Goal: Information Seeking & Learning: Find specific fact

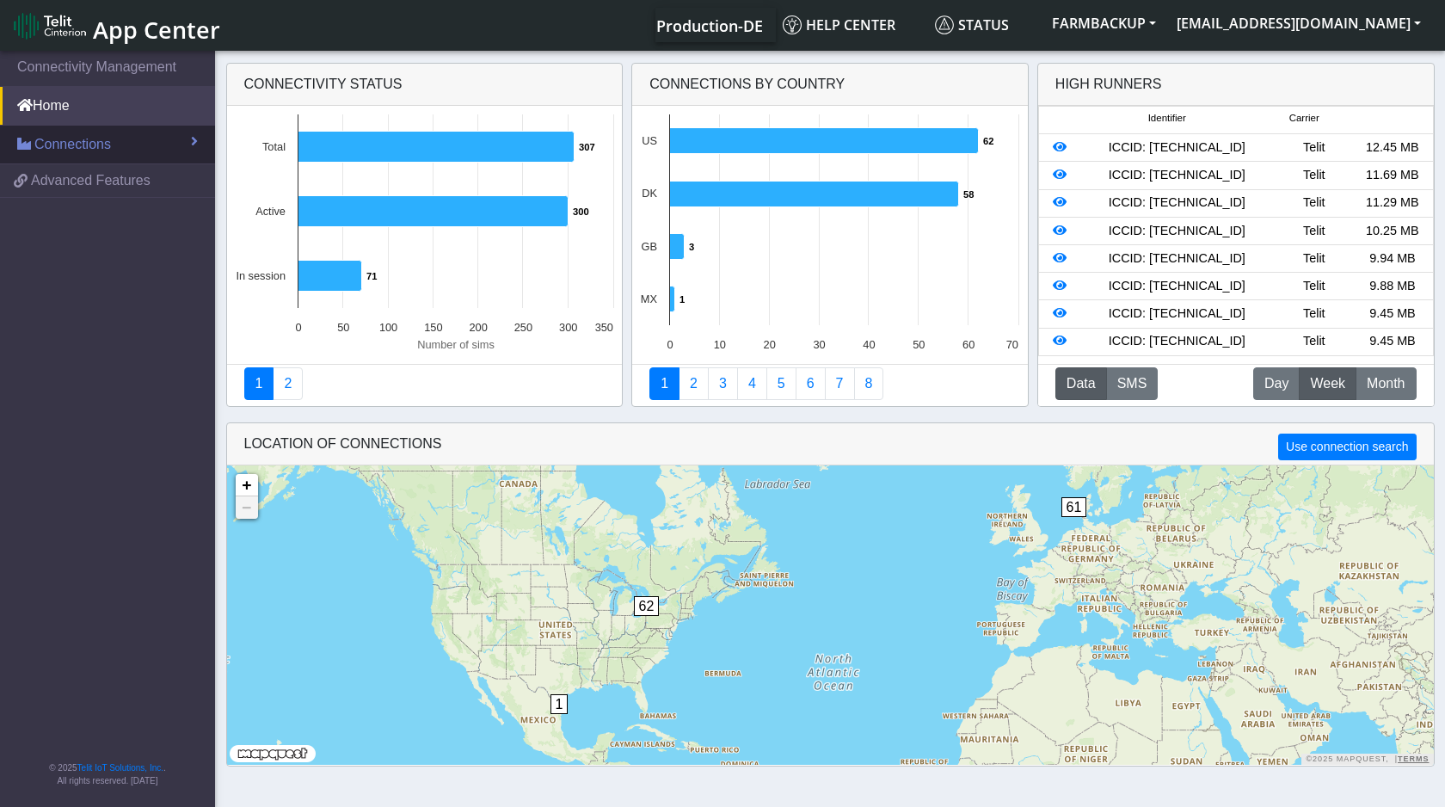
click at [71, 149] on span "Connections" at bounding box center [72, 144] width 77 height 21
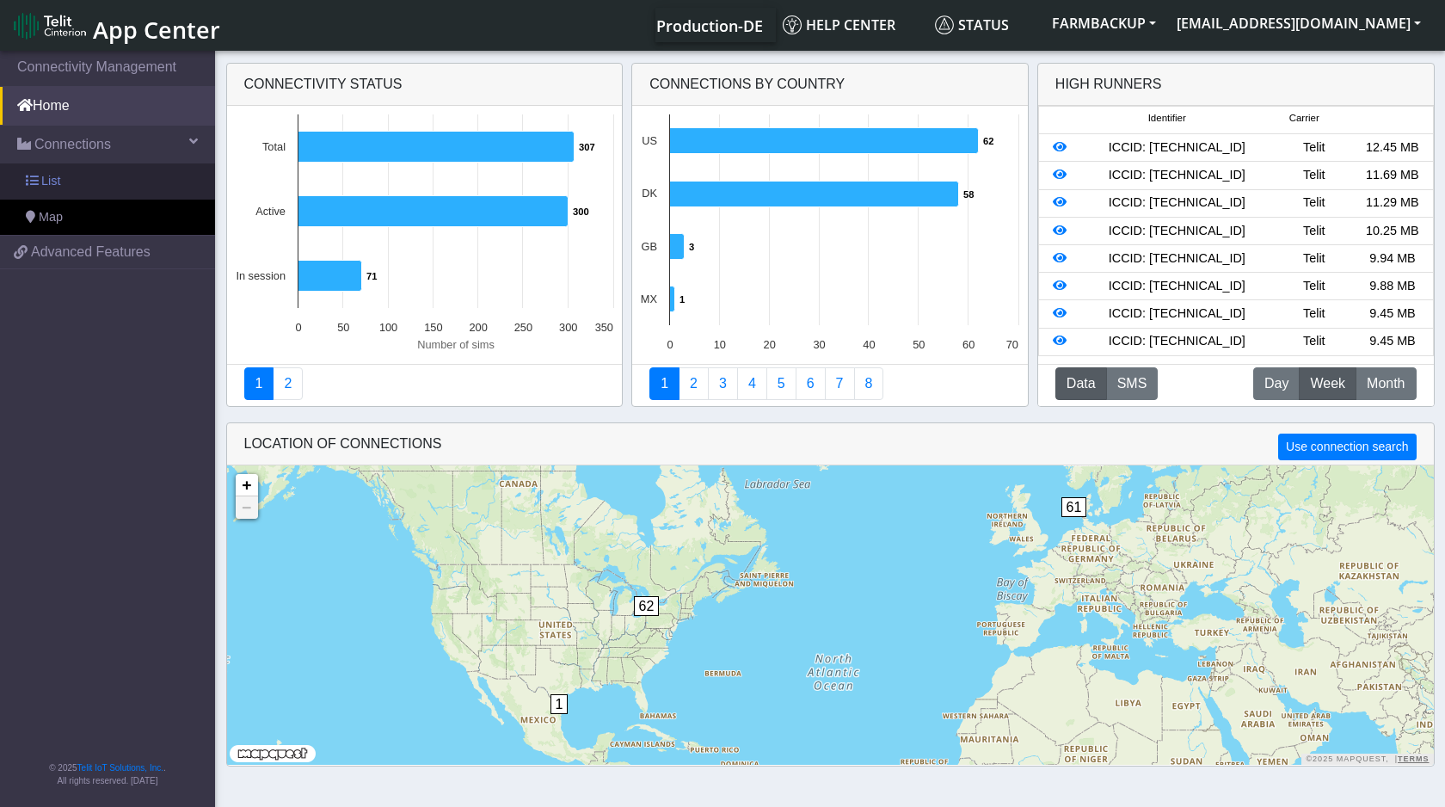
click at [71, 175] on link "List" at bounding box center [107, 181] width 215 height 36
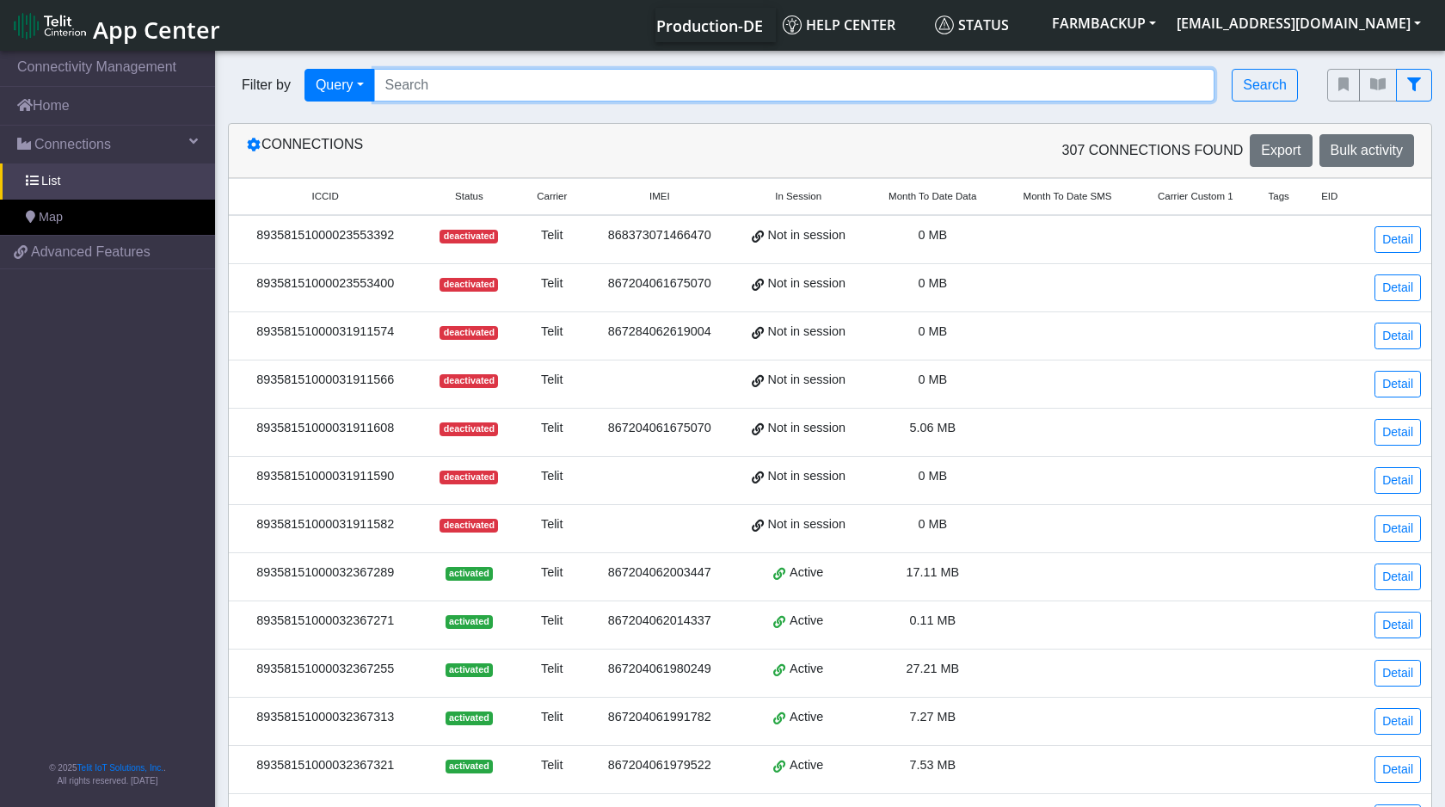
click at [407, 82] on input "Search..." at bounding box center [794, 85] width 841 height 33
paste input "89358151000031911608"
type input "89358151000031911608"
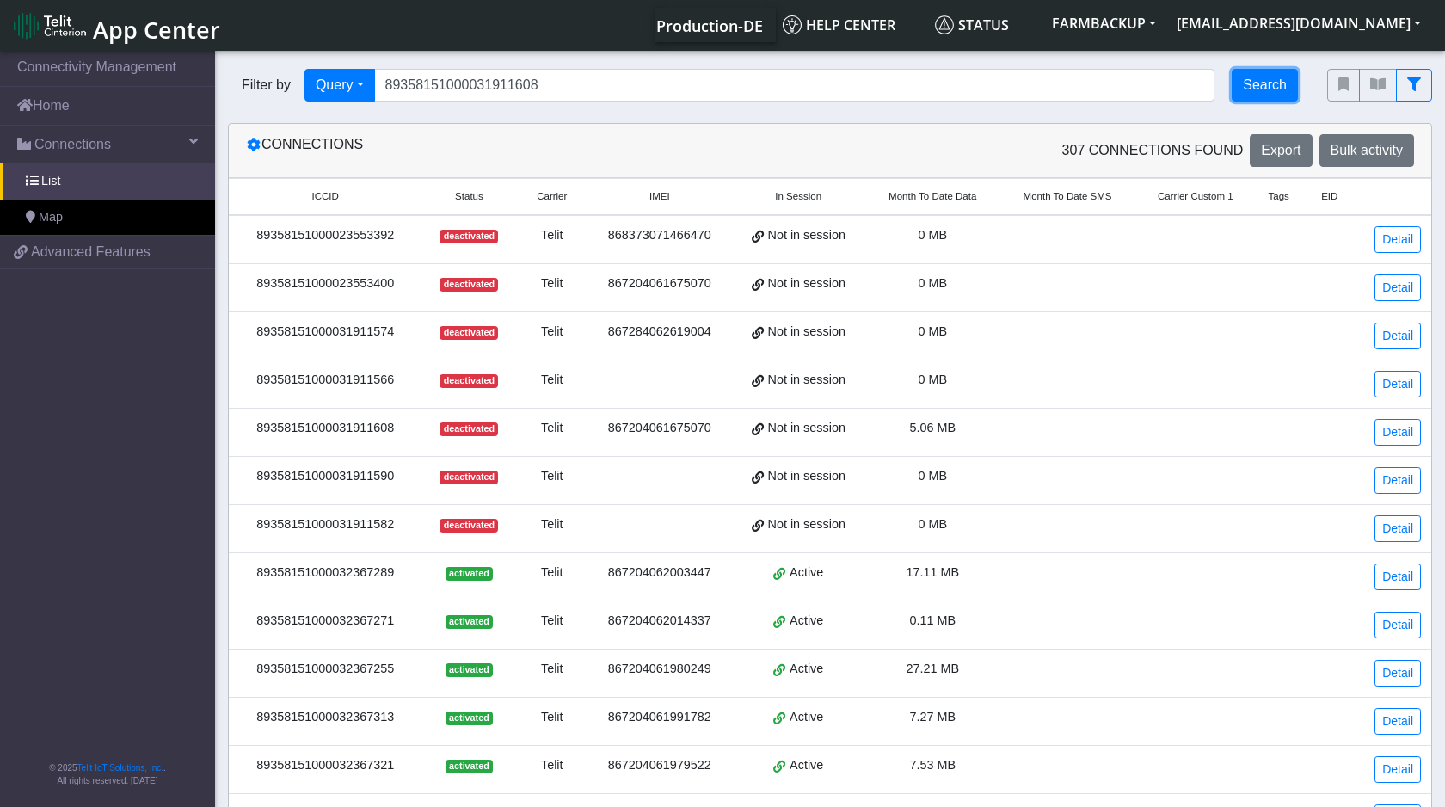
click at [1251, 92] on button "Search" at bounding box center [1265, 85] width 66 height 33
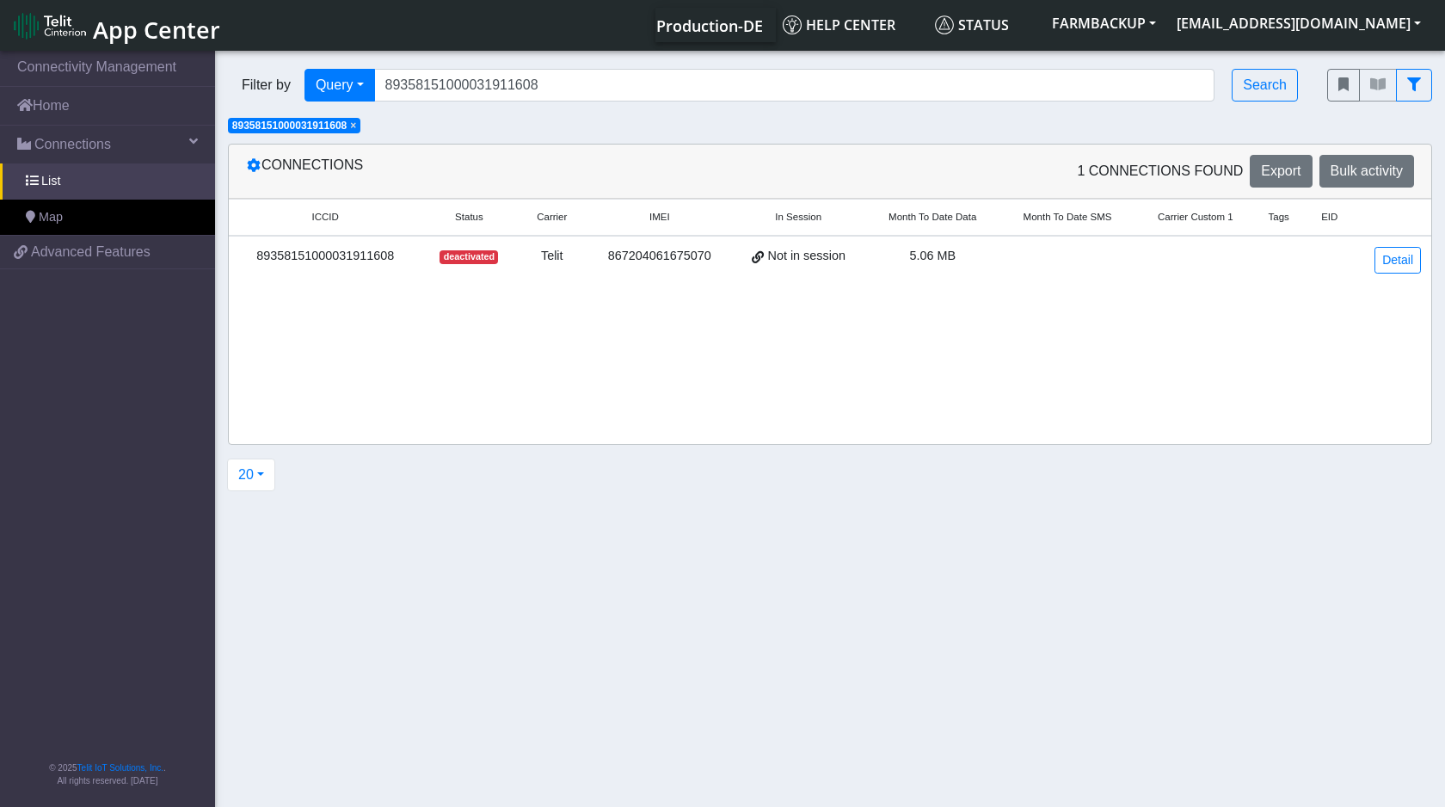
click at [501, 259] on div "deactivated" at bounding box center [469, 256] width 74 height 19
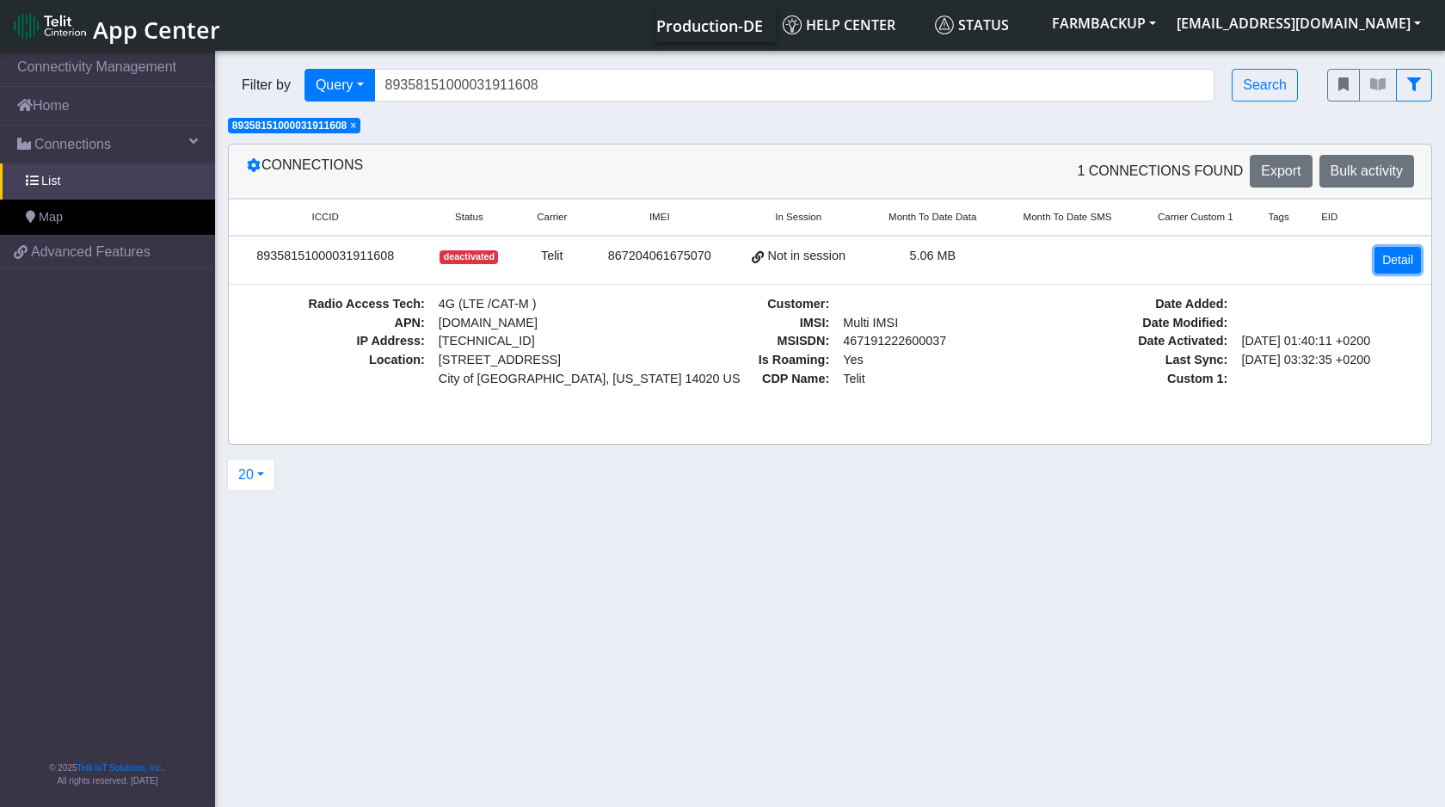
click at [1396, 262] on link "Detail" at bounding box center [1398, 260] width 46 height 27
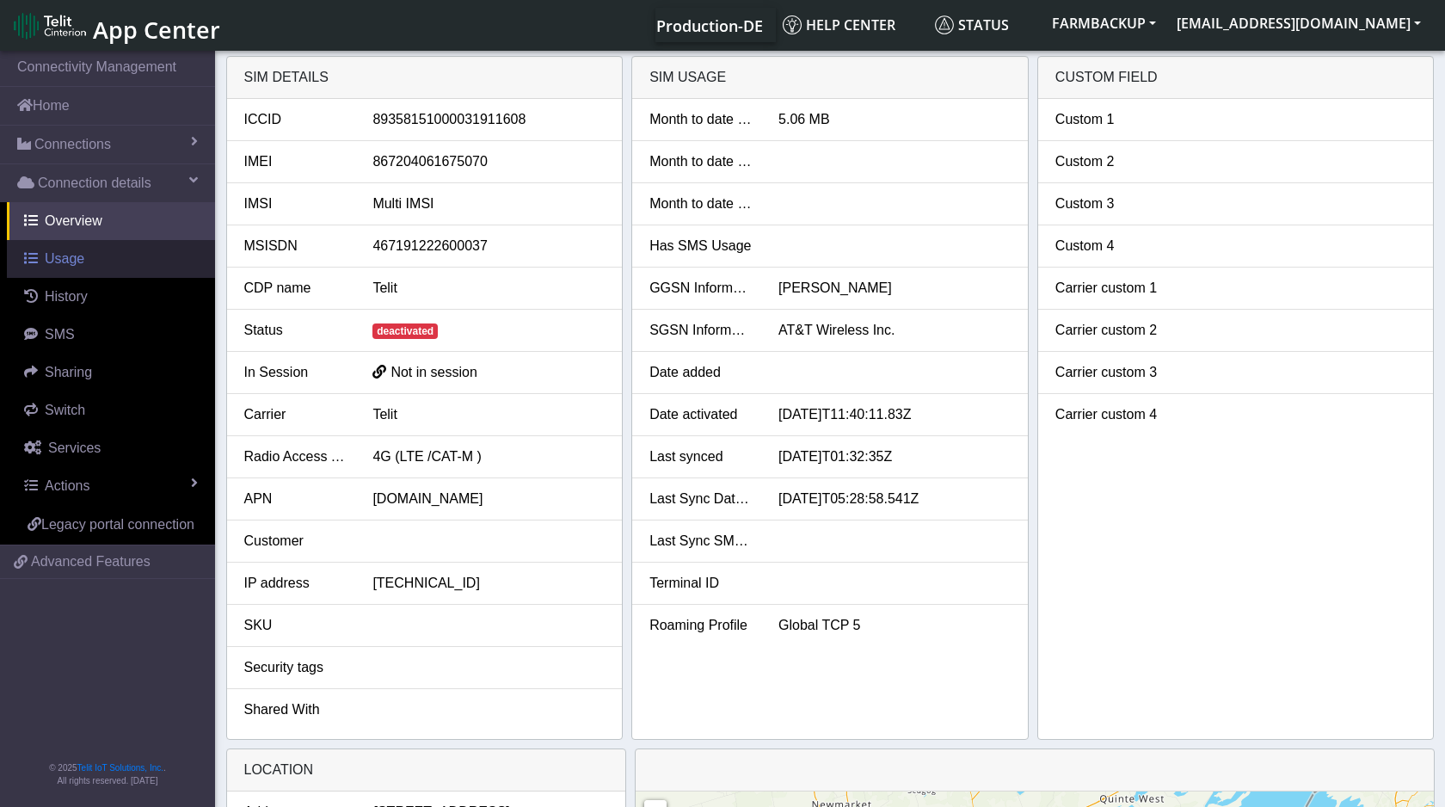
click at [93, 263] on link "Usage" at bounding box center [111, 259] width 208 height 38
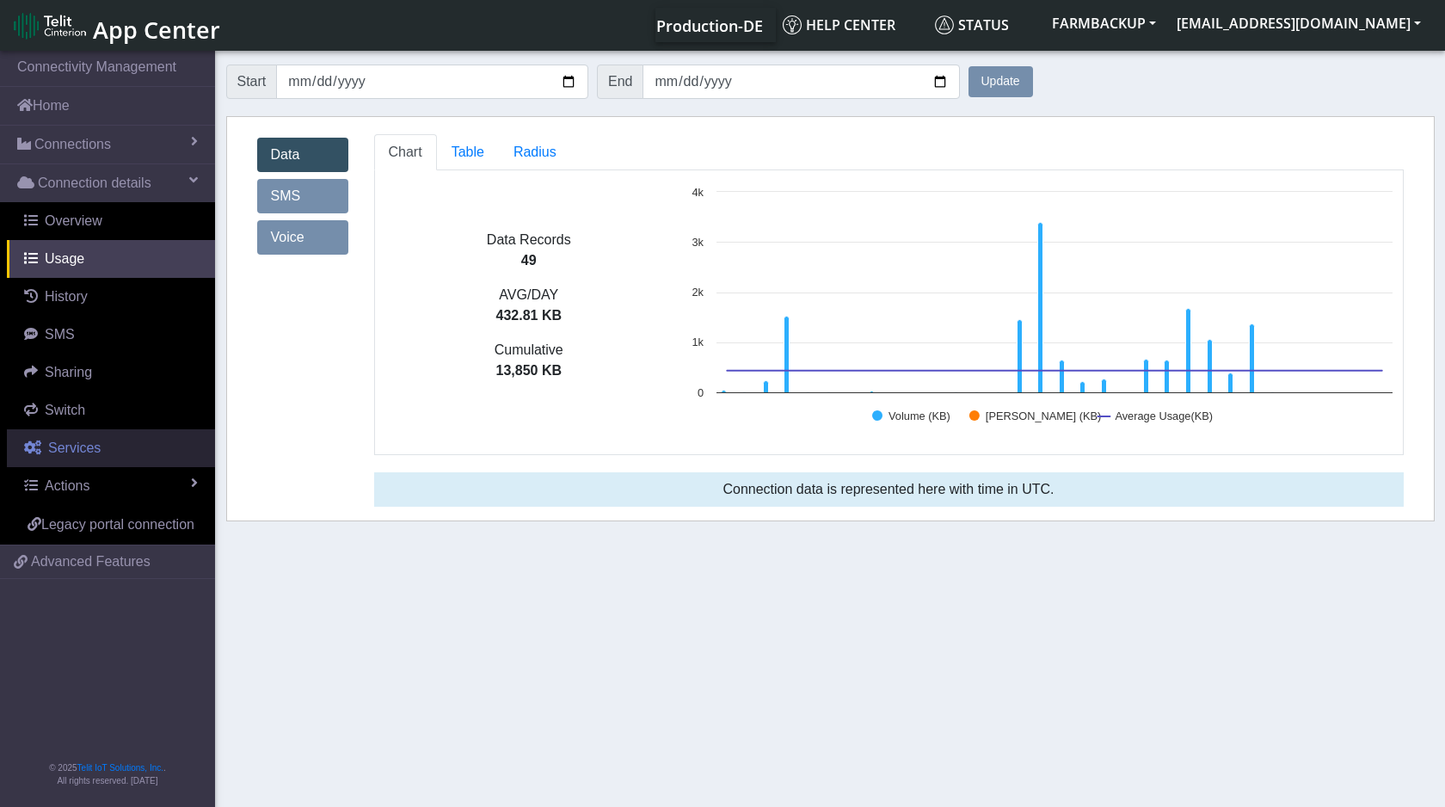
click at [87, 453] on span "Services" at bounding box center [74, 447] width 52 height 15
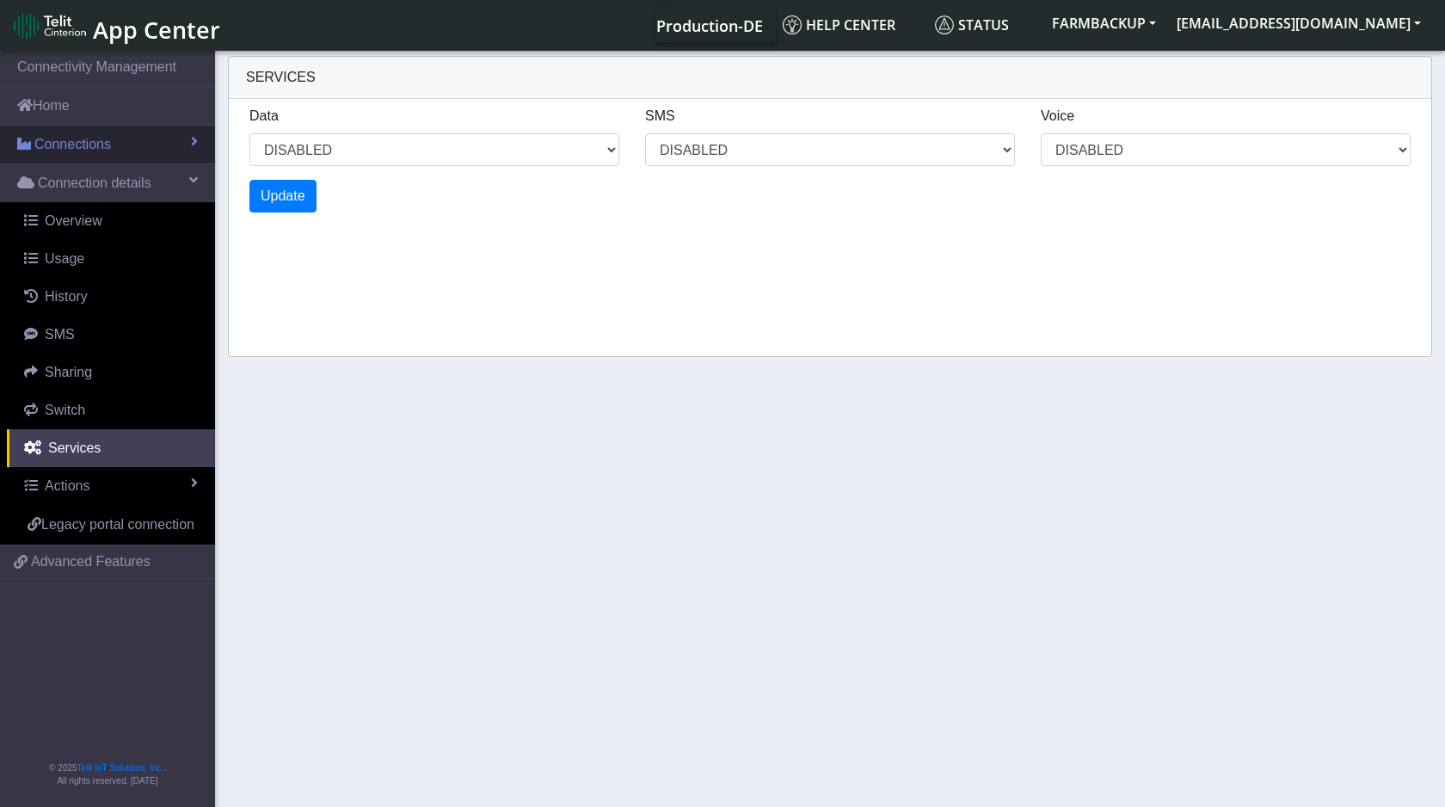
click at [98, 145] on span "Connections" at bounding box center [72, 144] width 77 height 21
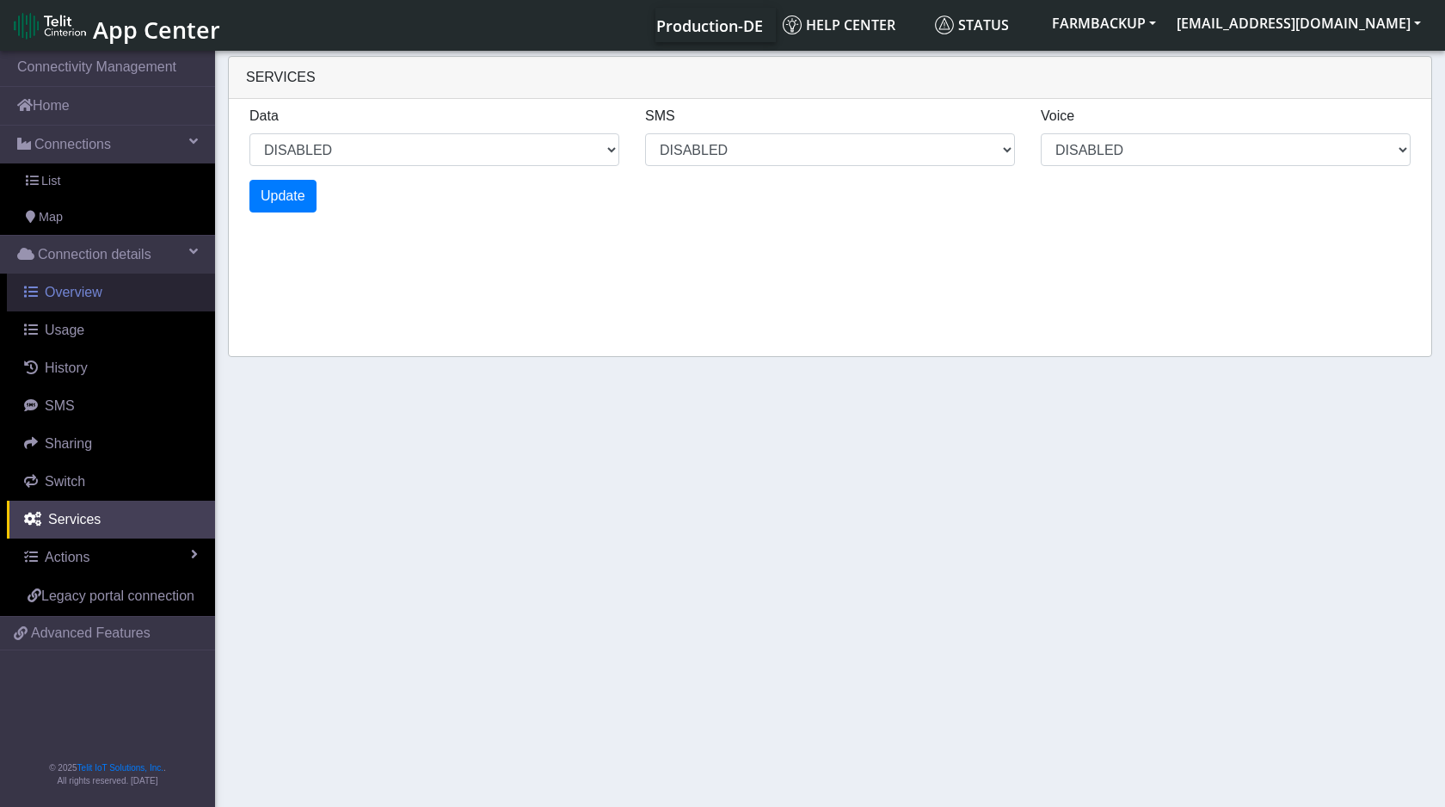
click at [89, 290] on span "Overview" at bounding box center [74, 292] width 58 height 15
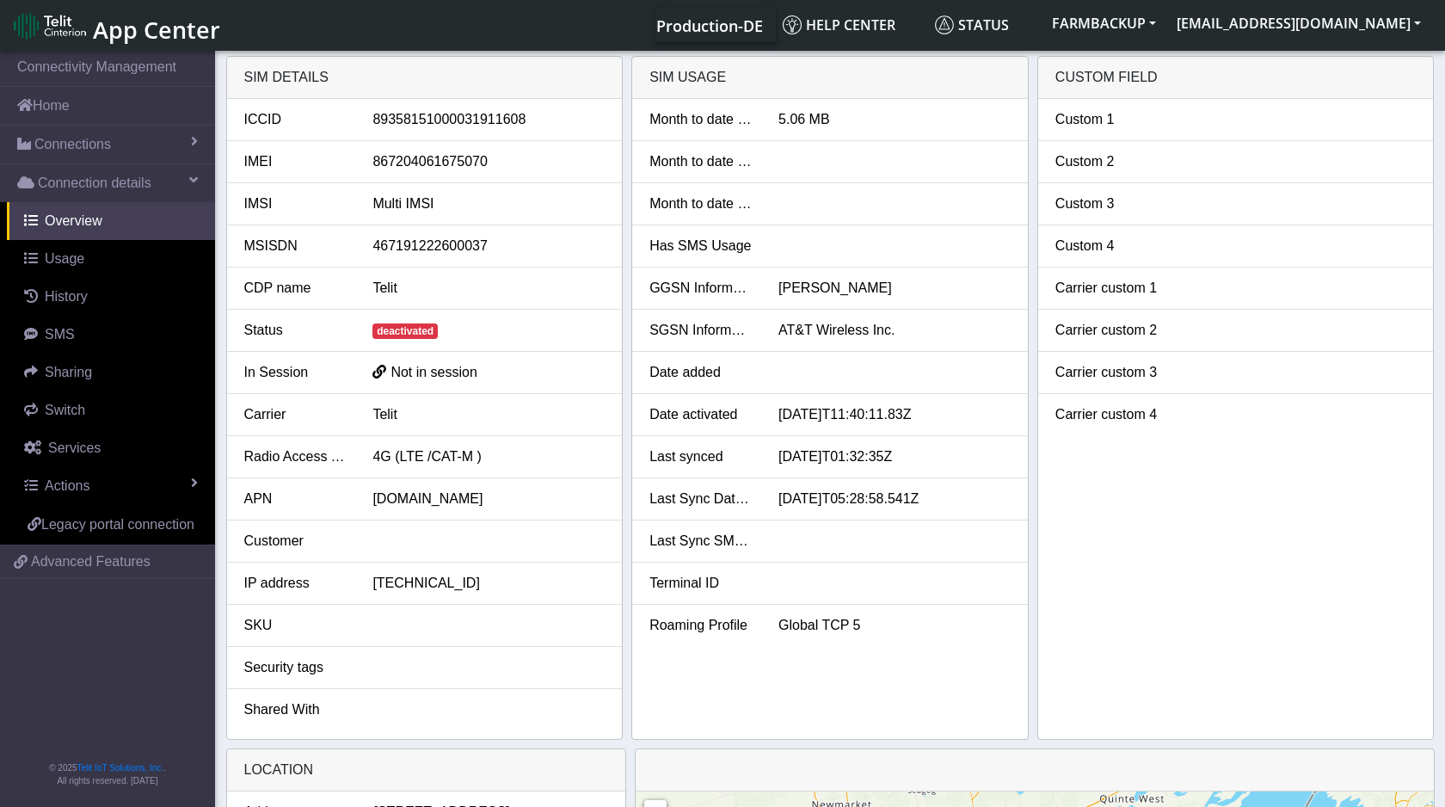
click at [405, 323] on div "deactivated" at bounding box center [489, 330] width 258 height 21
click at [403, 339] on span "deactivated" at bounding box center [405, 330] width 65 height 15
click at [89, 150] on span "Connections" at bounding box center [72, 144] width 77 height 21
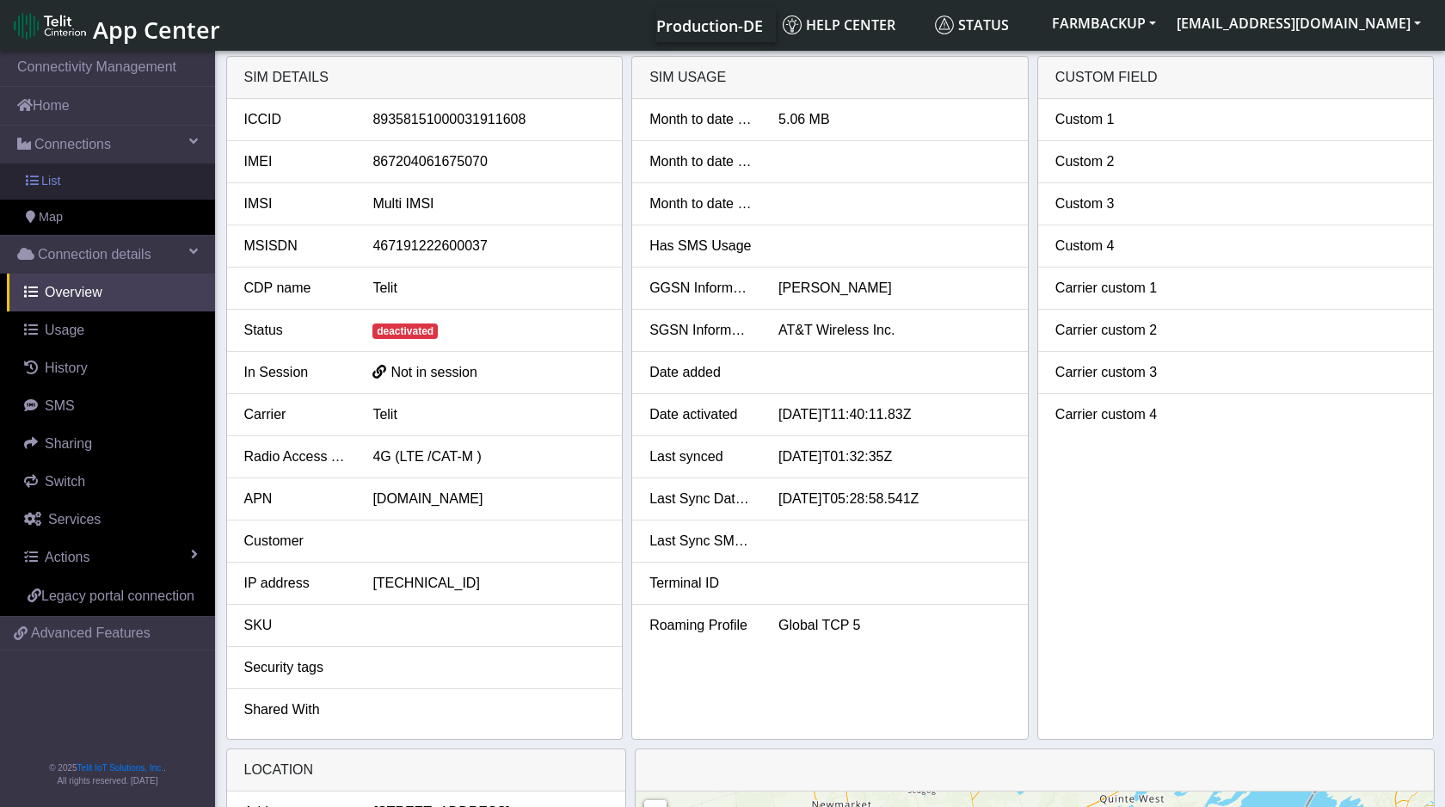
click at [67, 185] on link "List" at bounding box center [107, 181] width 215 height 36
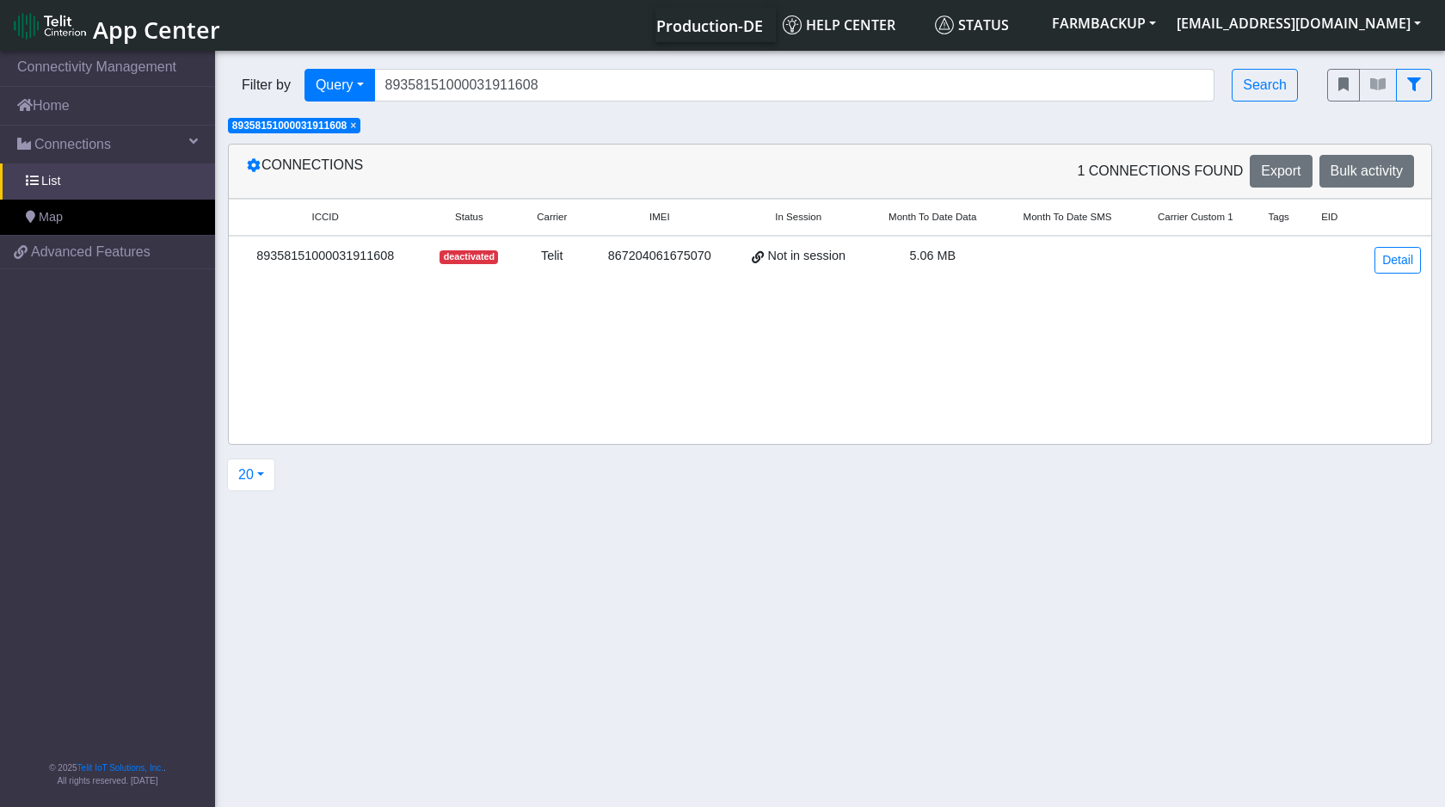
click at [396, 259] on div "89358151000031911608" at bounding box center [325, 256] width 172 height 19
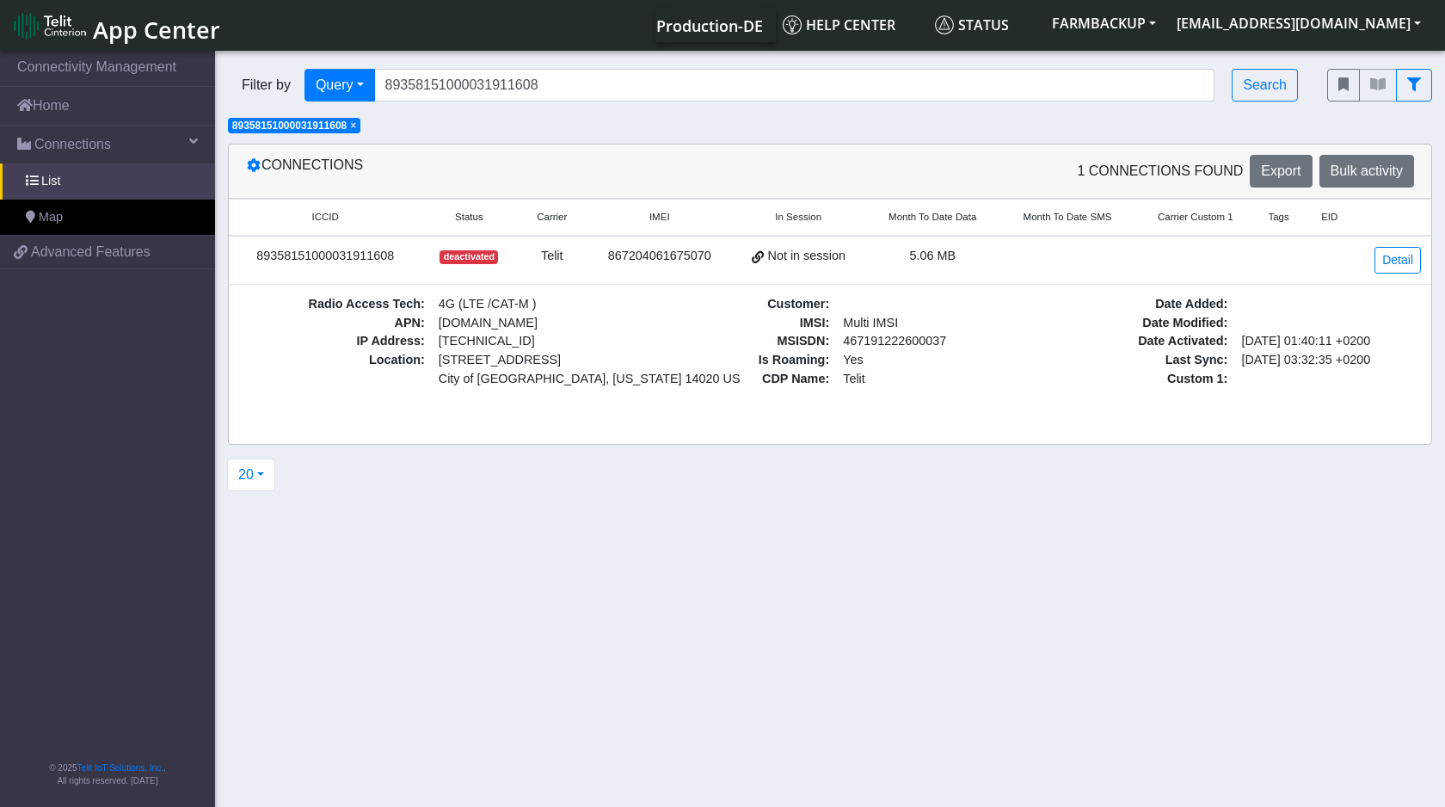
click at [432, 264] on div "deactivated" at bounding box center [469, 256] width 74 height 19
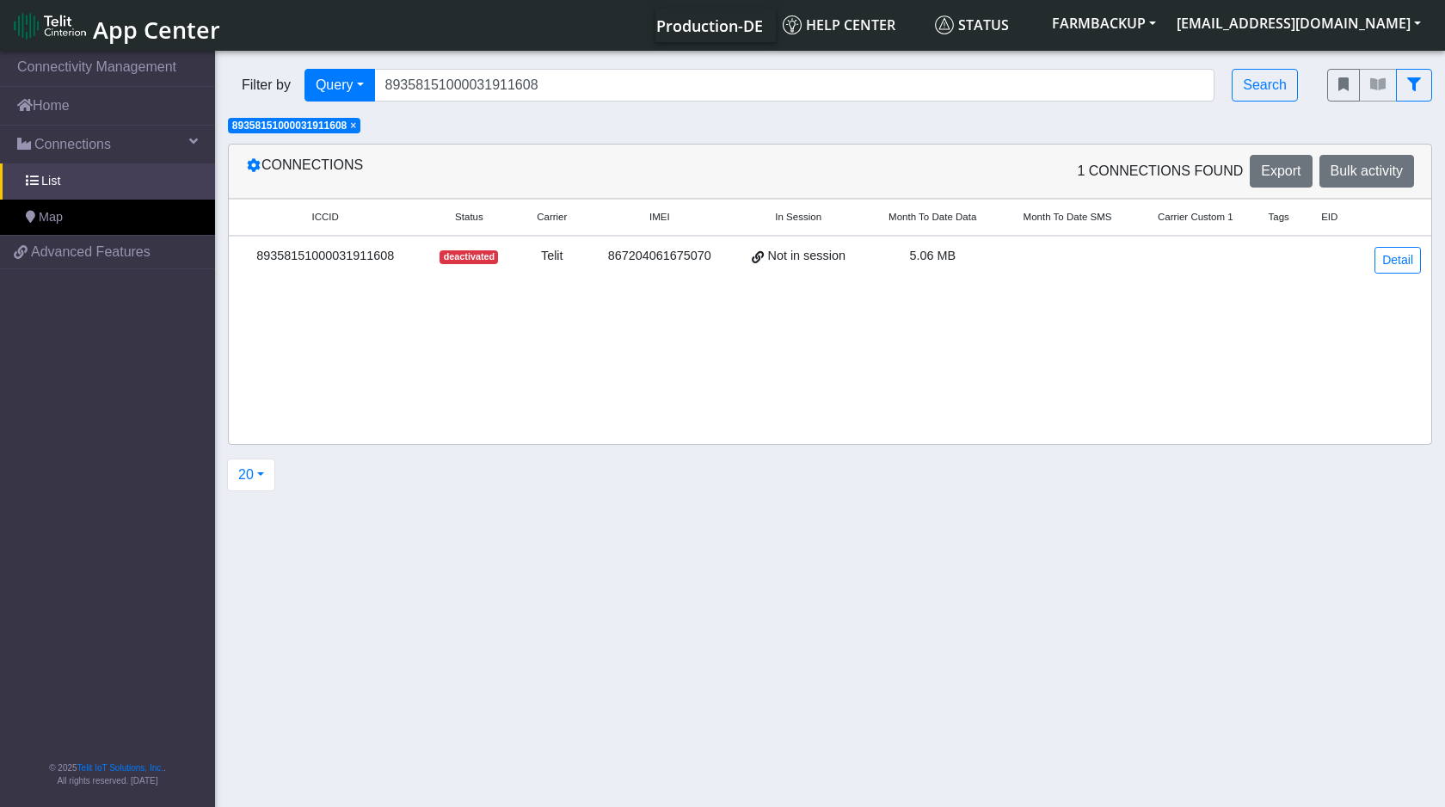
click at [432, 264] on div "deactivated" at bounding box center [469, 256] width 74 height 19
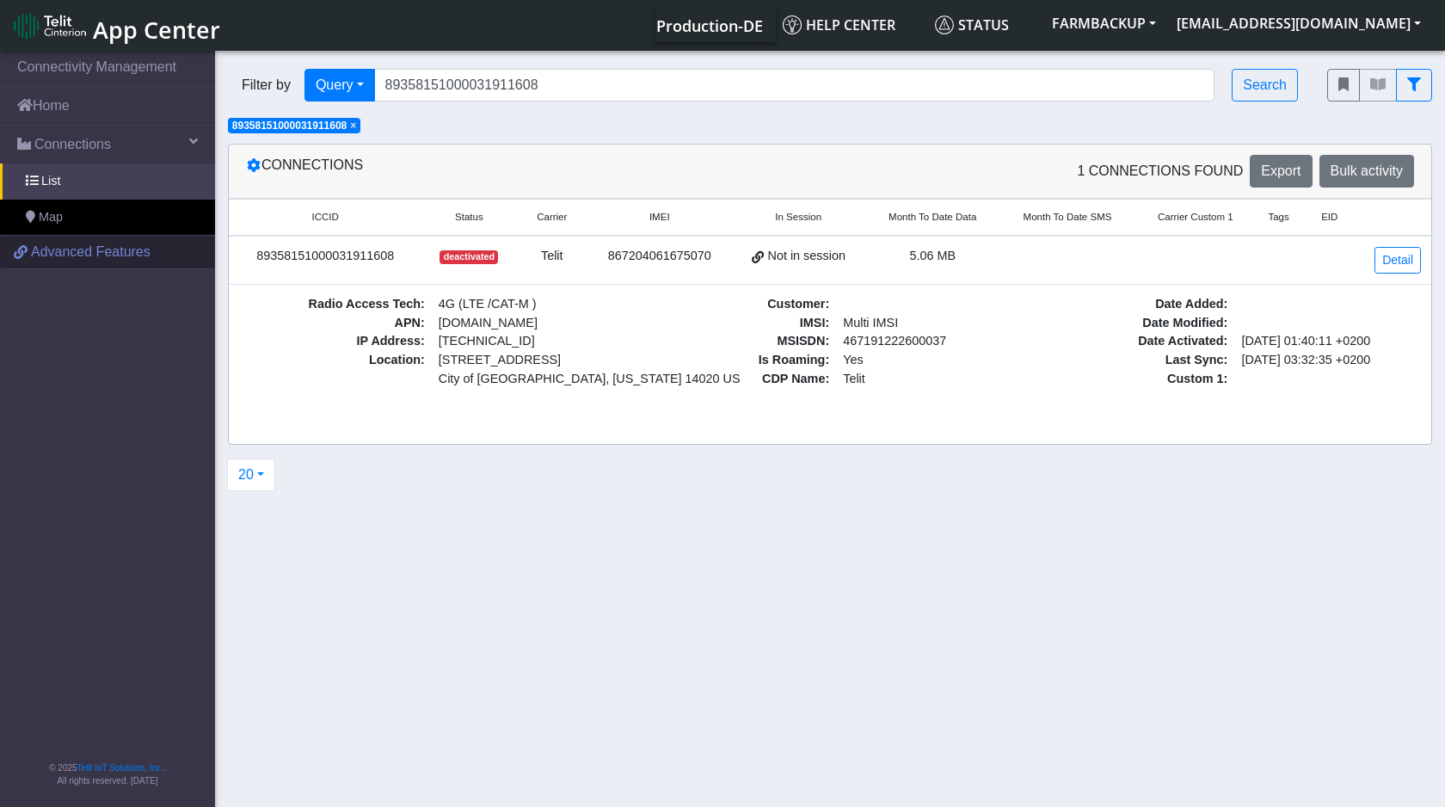
click at [148, 246] on span "Advanced Features" at bounding box center [91, 252] width 120 height 21
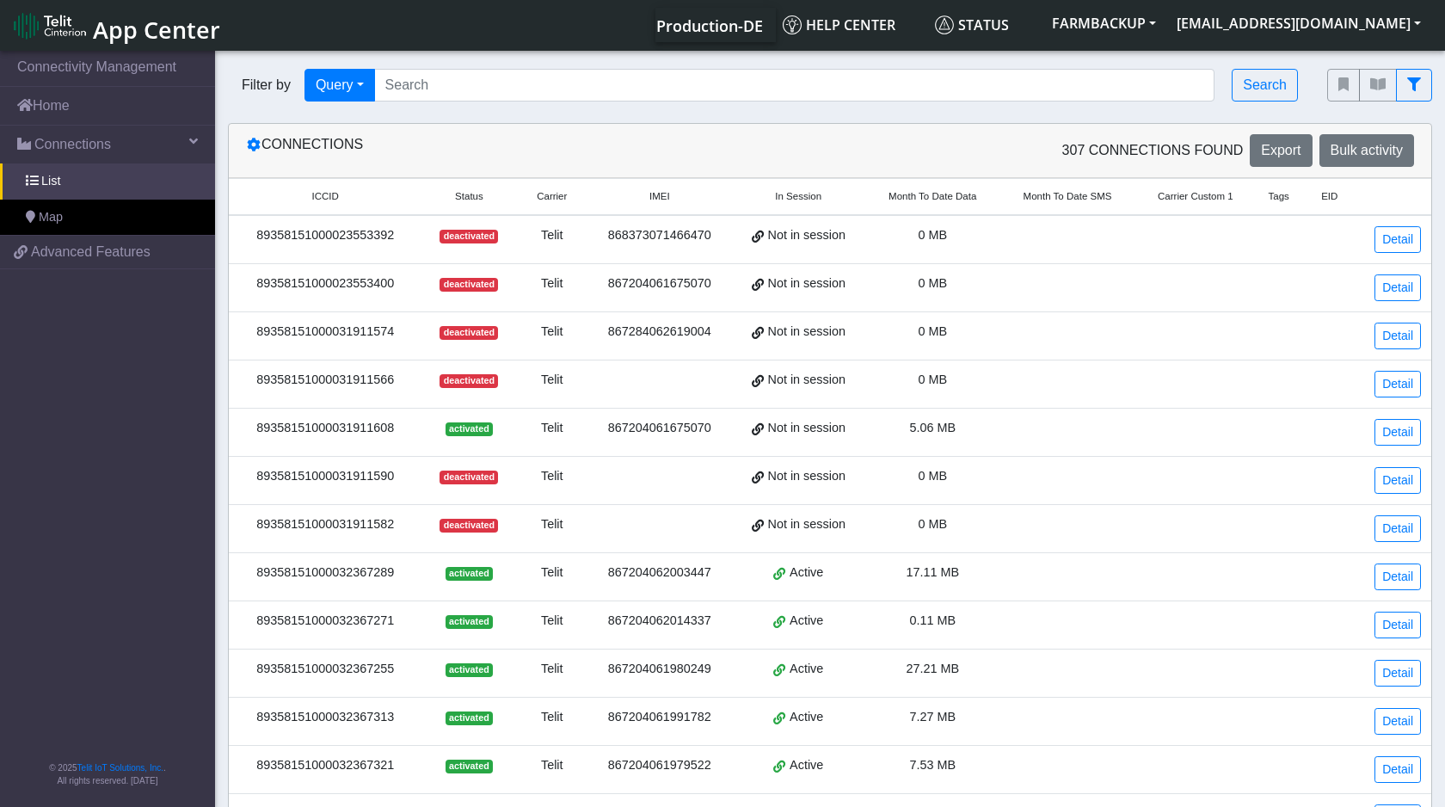
click at [489, 63] on div "Filter by Query Query In Session Not connected Country Operator Search" at bounding box center [764, 85] width 1099 height 59
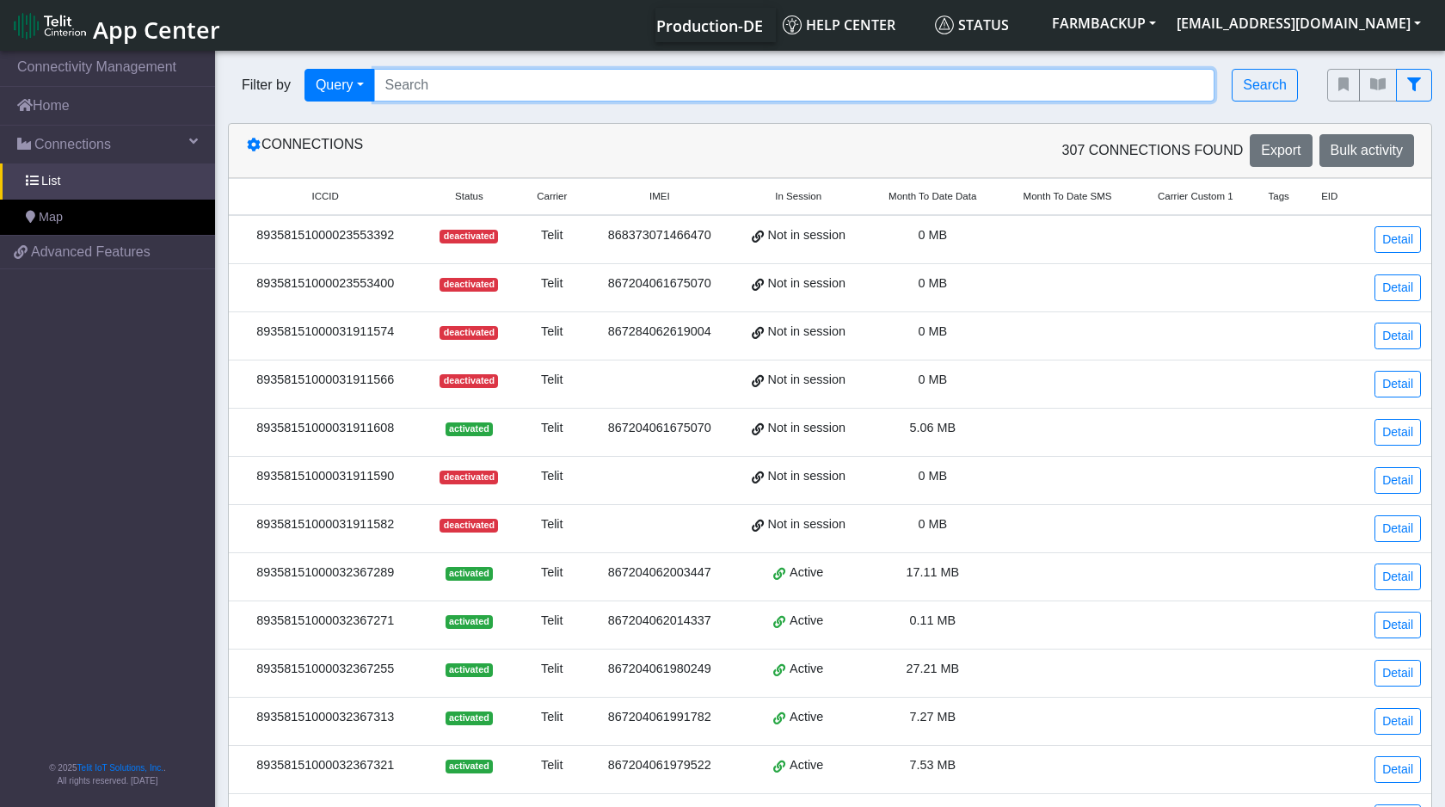
click at [478, 81] on input "Search..." at bounding box center [794, 85] width 841 height 33
paste input "89358151000031911608"
type input "89358151000031911608"
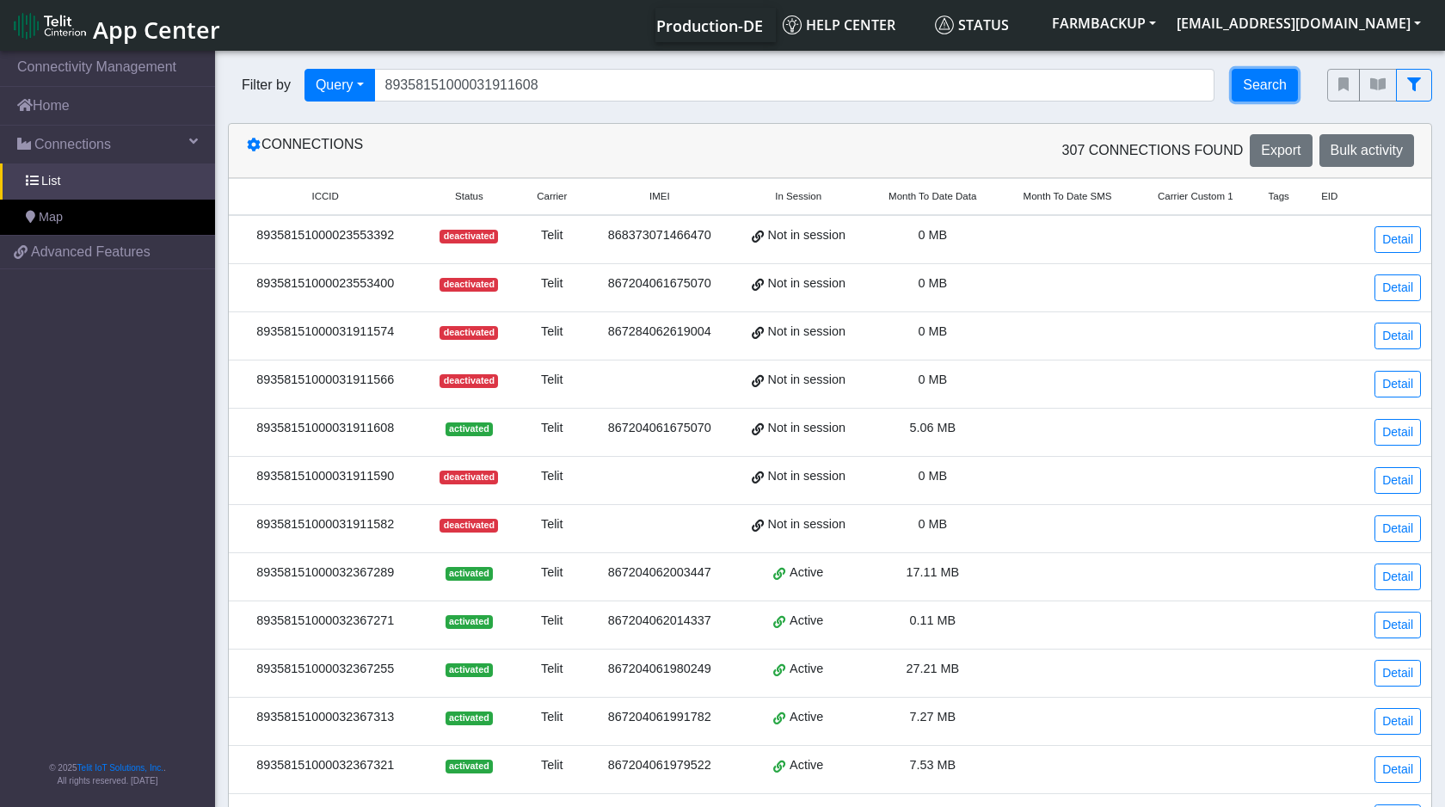
click at [1264, 83] on button "Search" at bounding box center [1265, 85] width 66 height 33
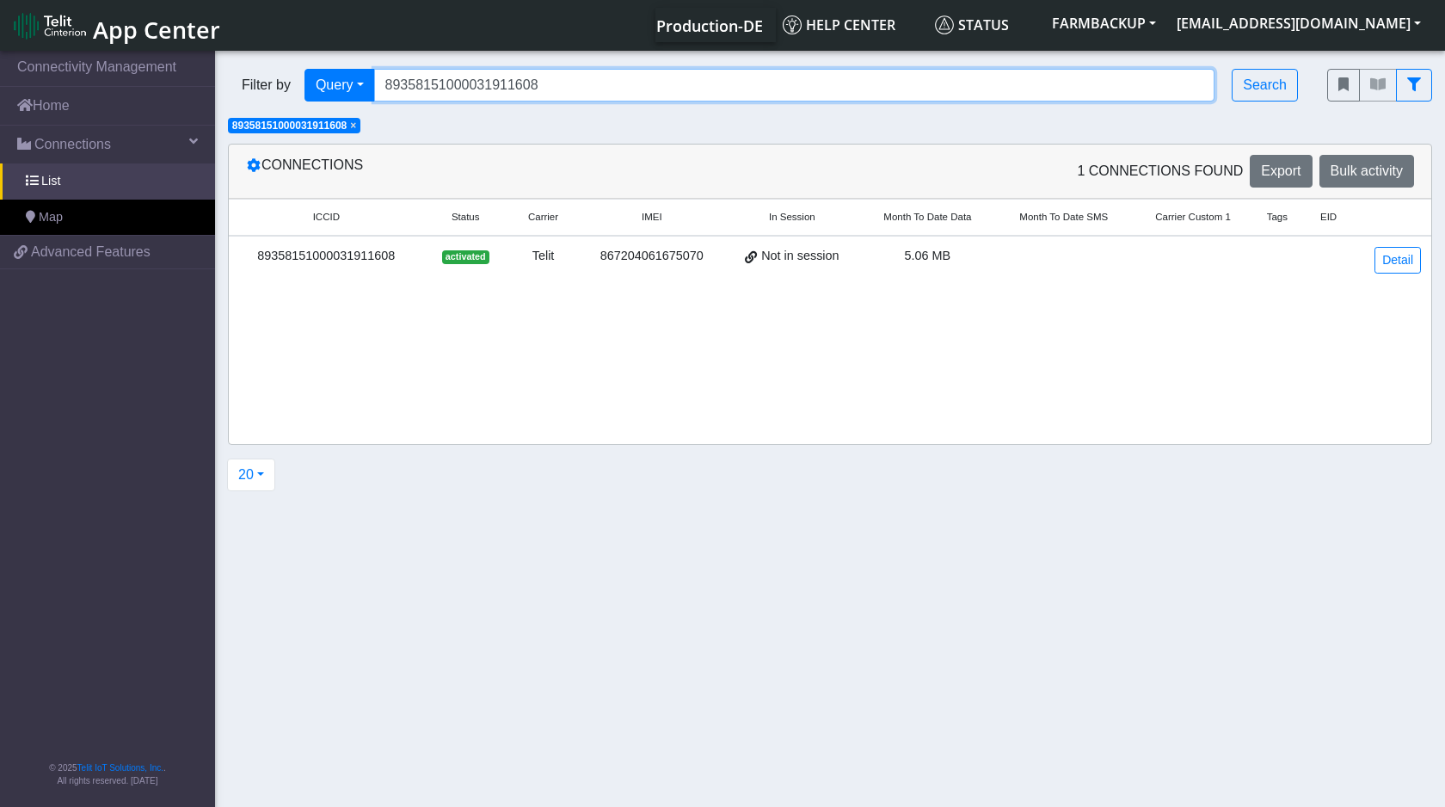
click at [441, 87] on input "89358151000031911608" at bounding box center [794, 85] width 841 height 33
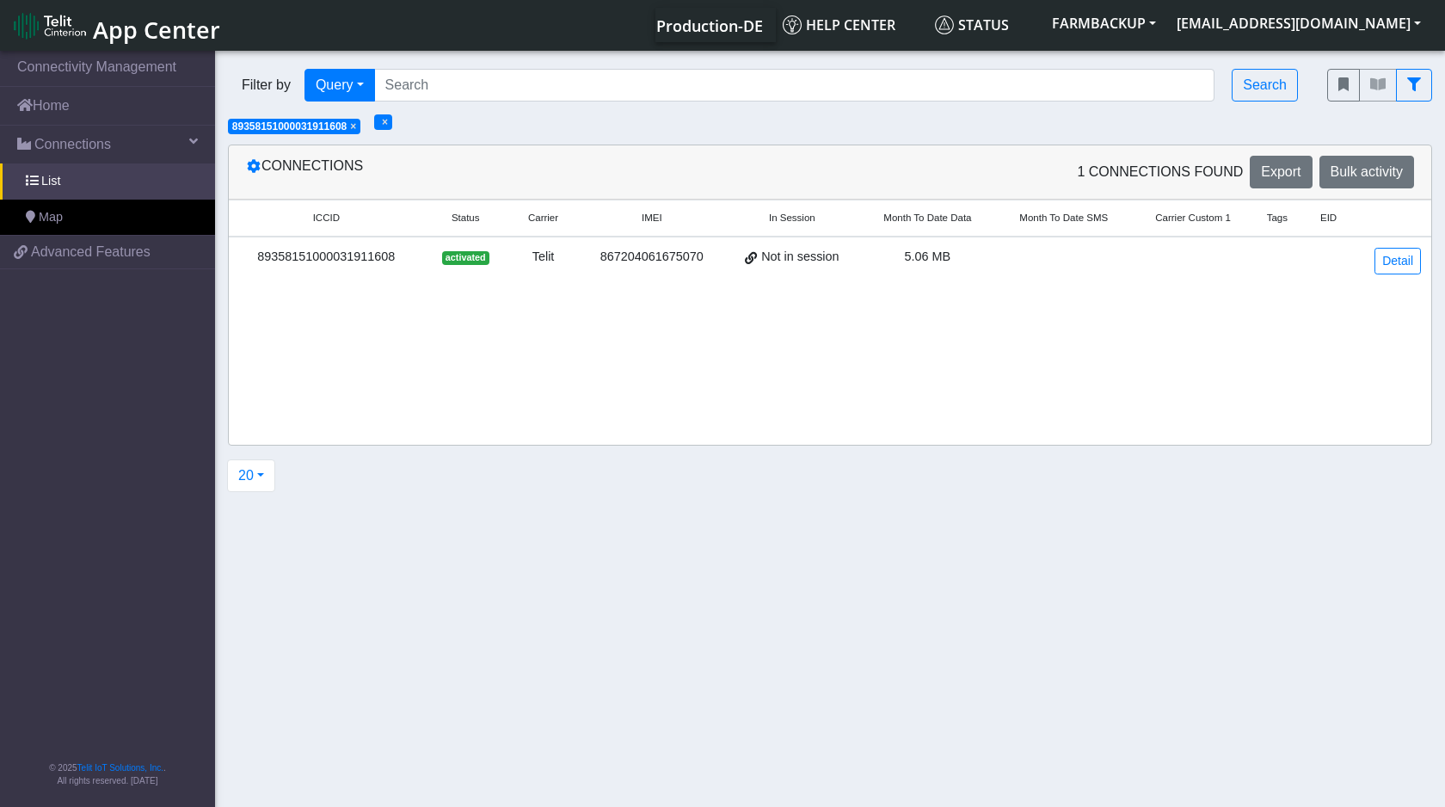
click at [388, 125] on span "×" at bounding box center [385, 122] width 6 height 12
click at [360, 131] on span "× 89358151000031911608" at bounding box center [294, 125] width 132 height 15
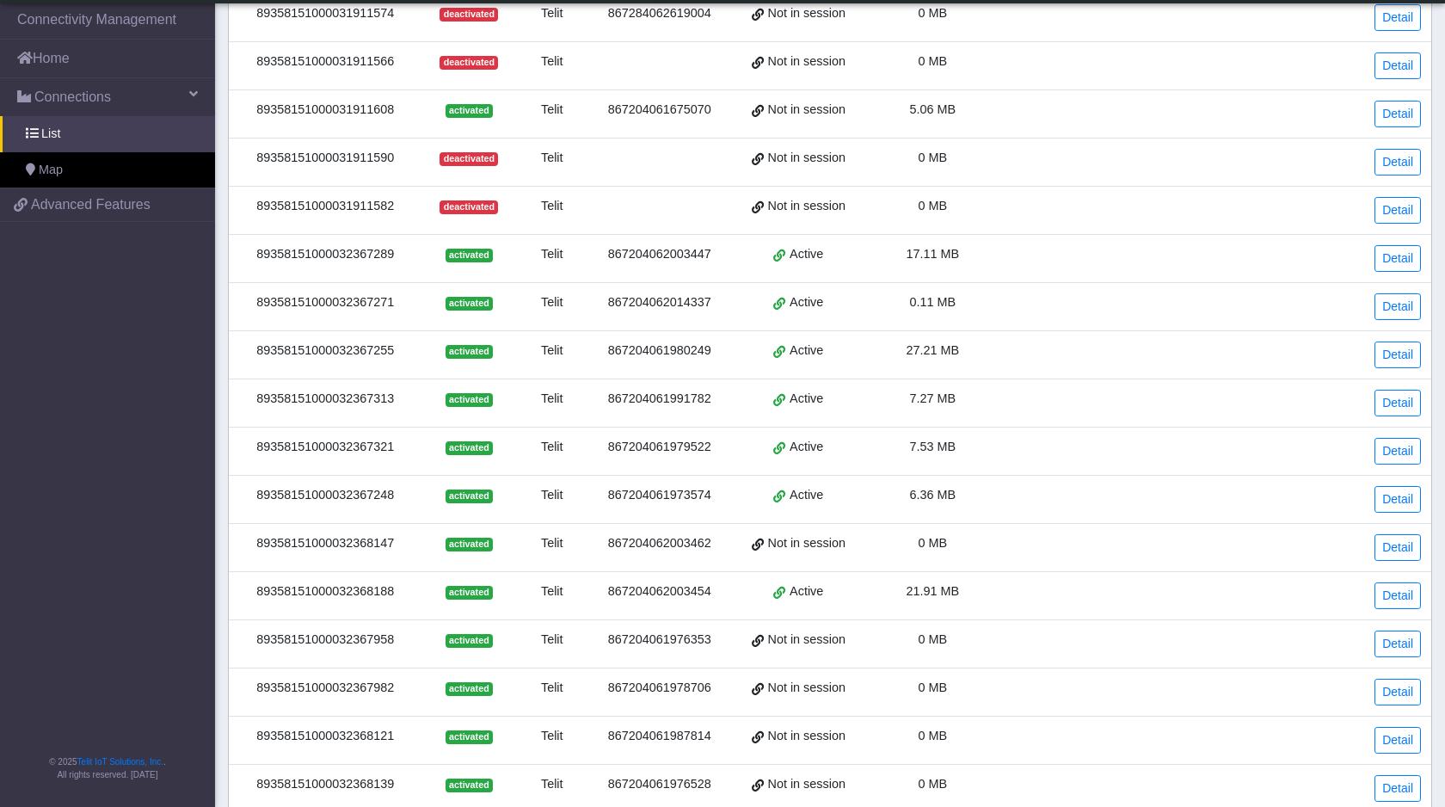
scroll to position [413, 0]
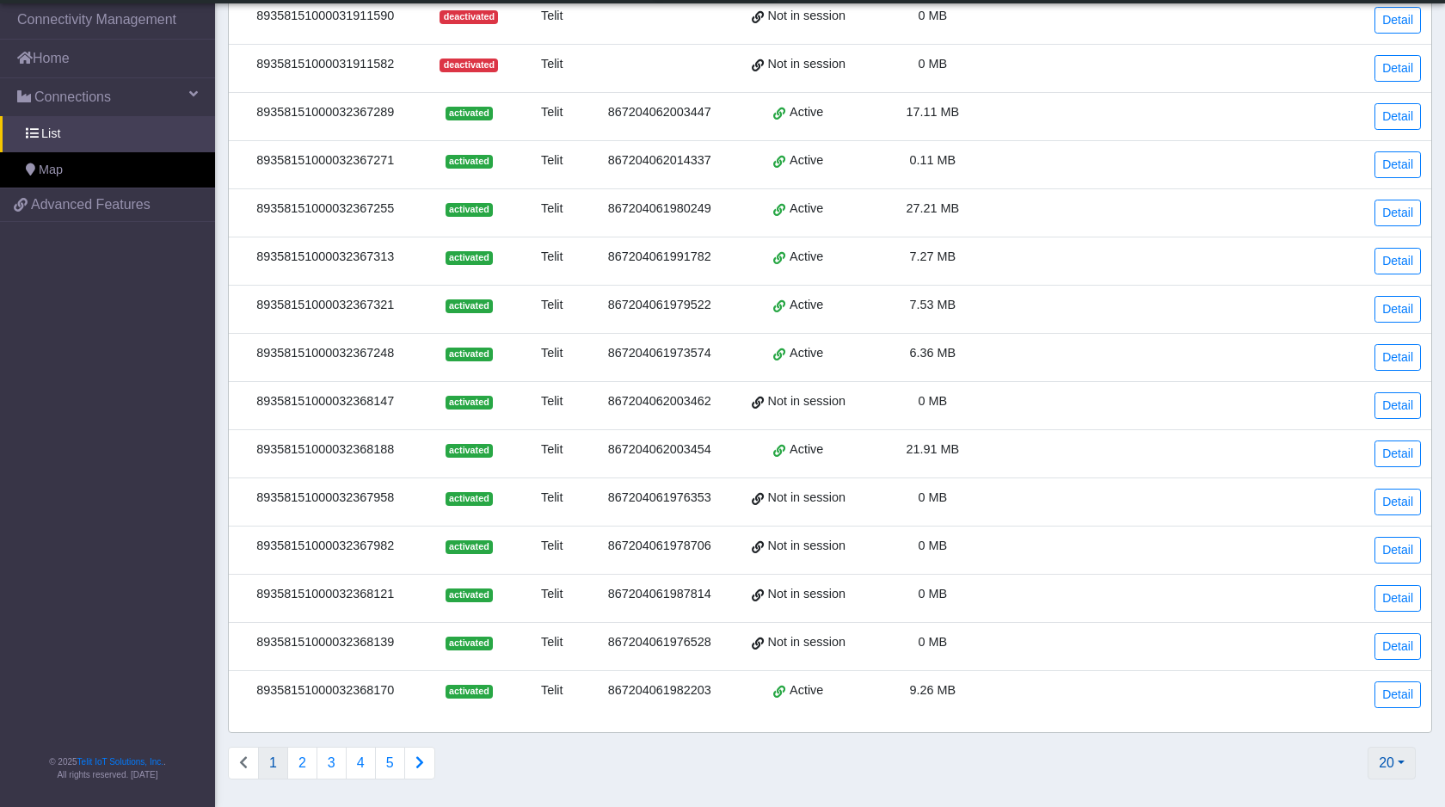
click at [1389, 767] on button "20" at bounding box center [1392, 763] width 48 height 33
click at [1319, 717] on button "2000" at bounding box center [1349, 724] width 136 height 28
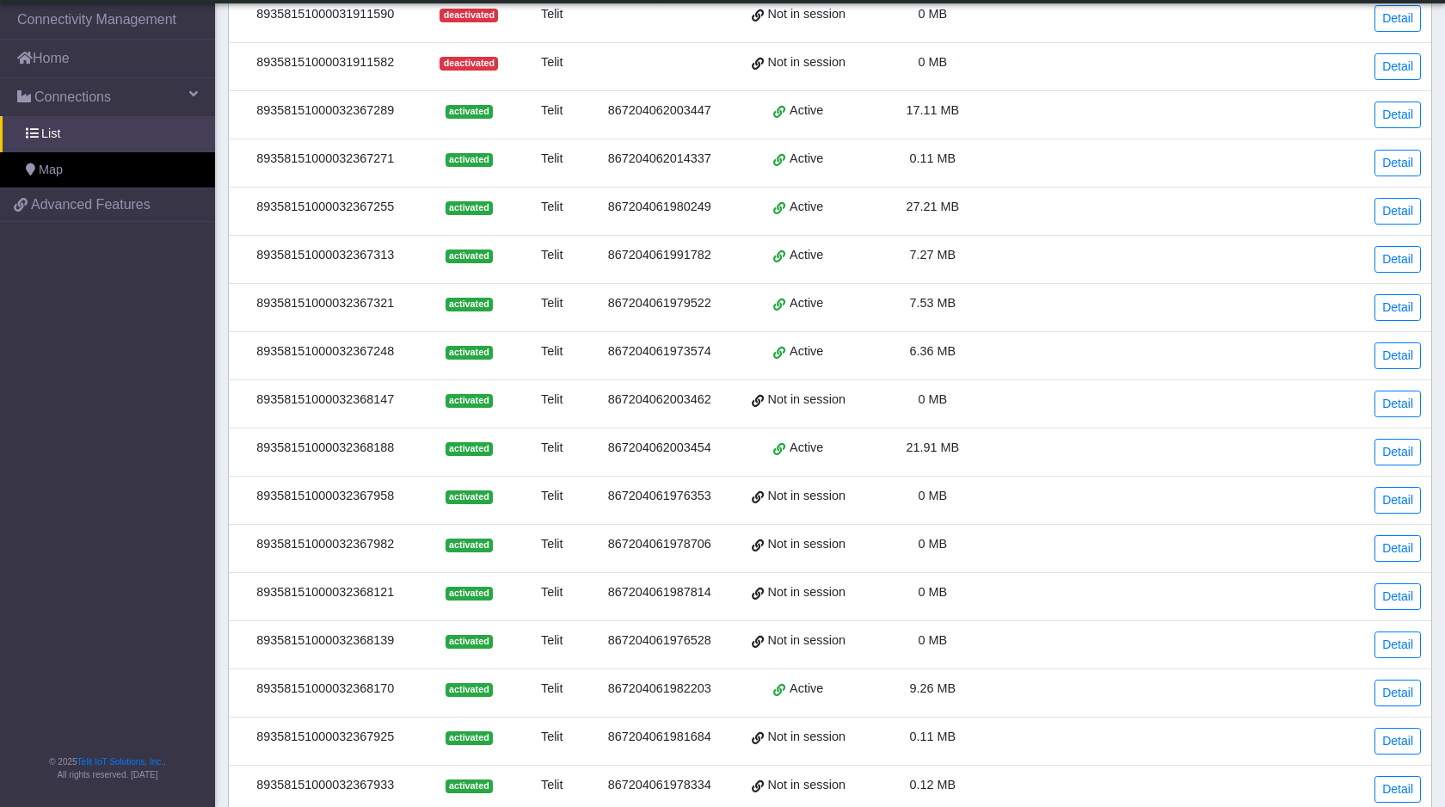
scroll to position [0, 0]
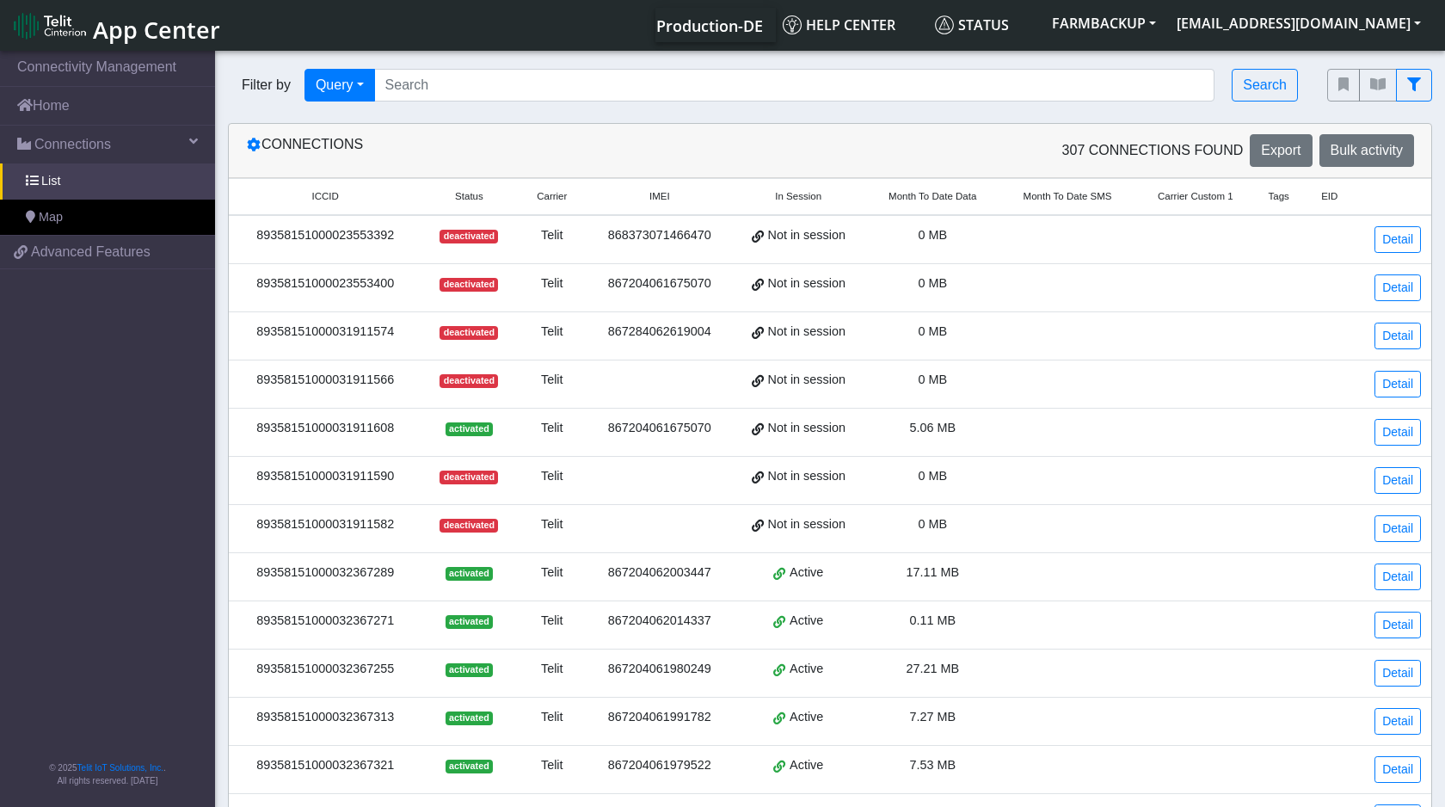
drag, startPoint x: 407, startPoint y: 237, endPoint x: 301, endPoint y: 238, distance: 105.8
click at [301, 238] on td "89358151000023553392" at bounding box center [325, 239] width 193 height 49
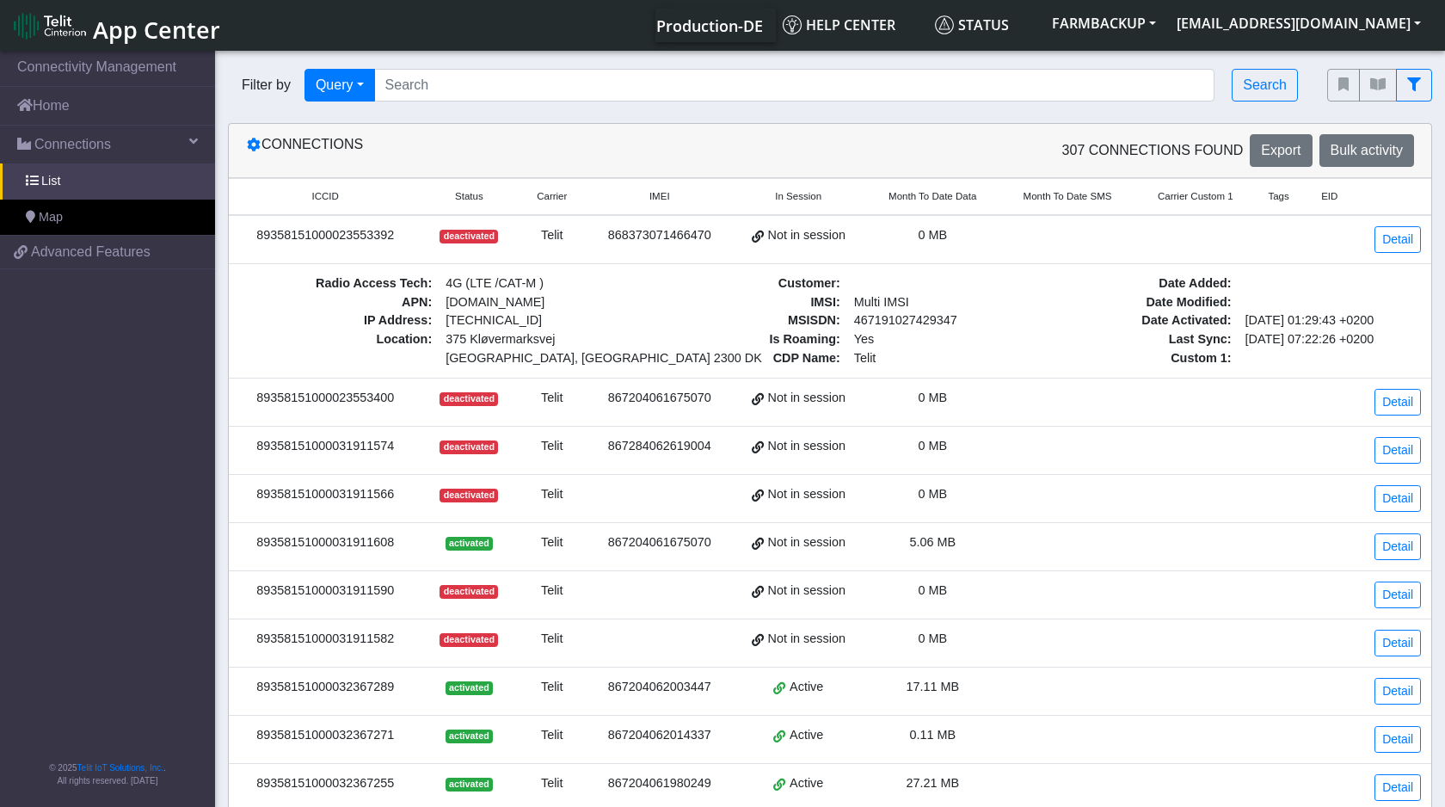
click at [364, 403] on div "89358151000023553400" at bounding box center [325, 398] width 172 height 19
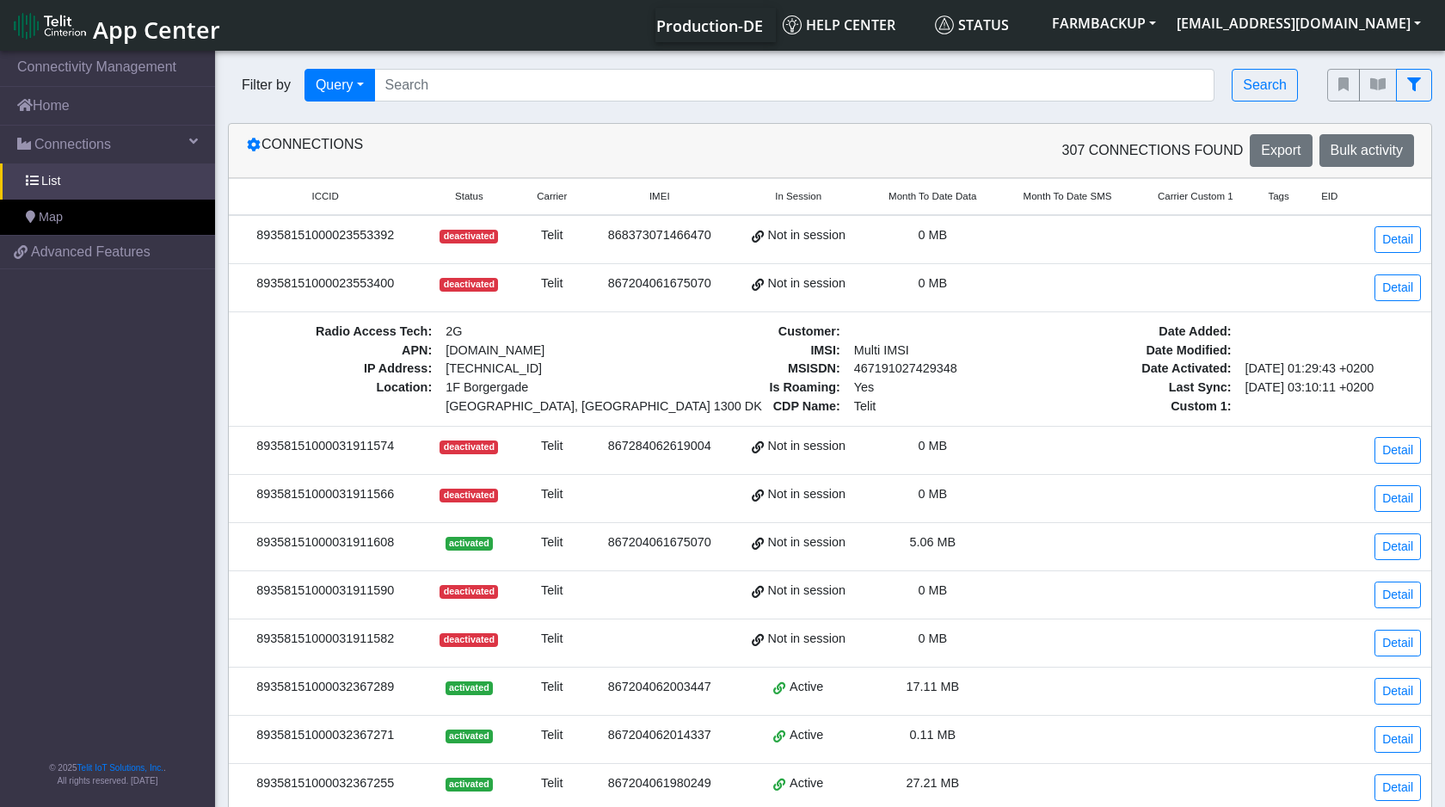
click at [356, 442] on div "89358151000031911574" at bounding box center [325, 446] width 172 height 19
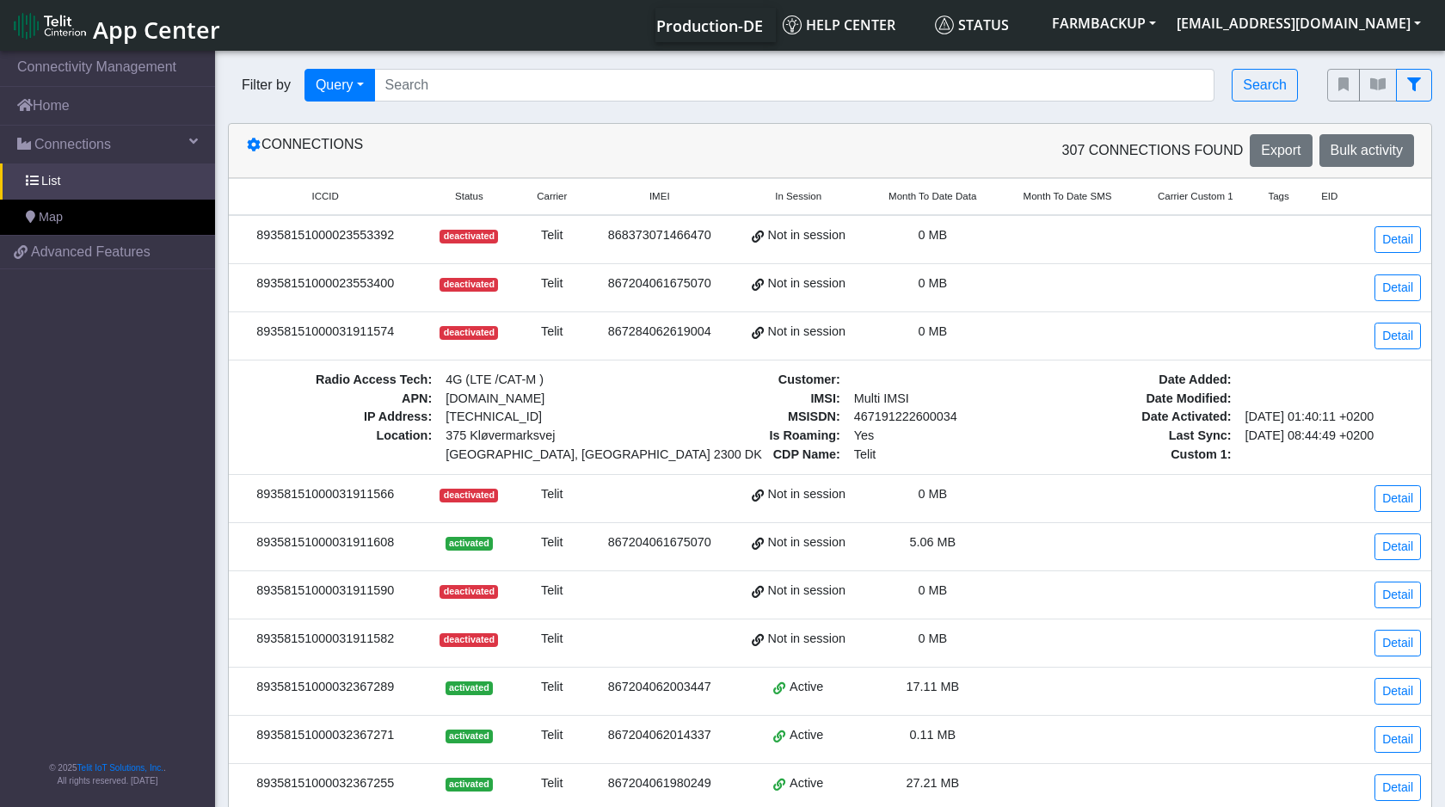
click at [359, 506] on td "89358151000031911566" at bounding box center [325, 499] width 193 height 48
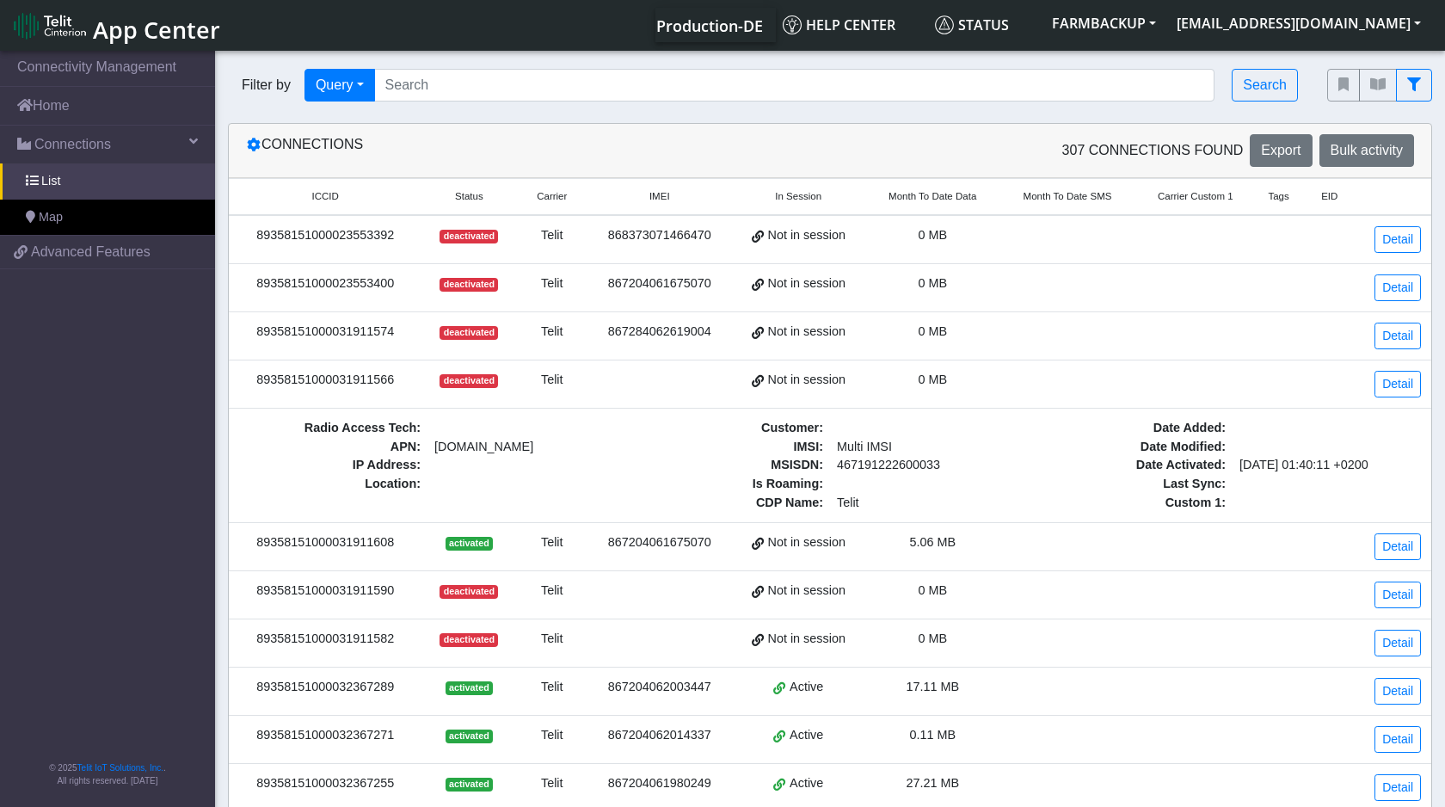
click at [347, 599] on div "89358151000031911590" at bounding box center [325, 591] width 172 height 19
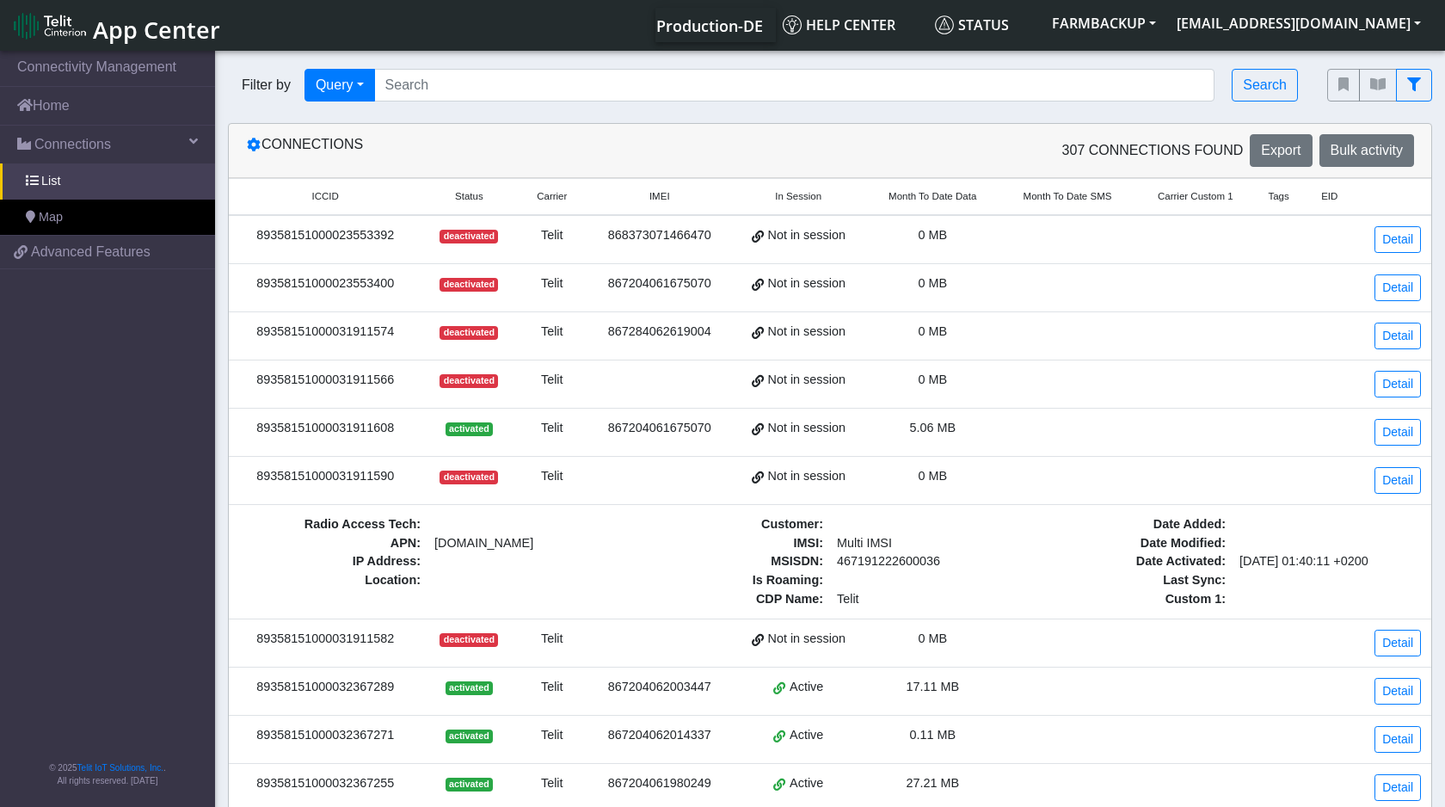
click at [367, 643] on div "89358151000031911582" at bounding box center [325, 639] width 172 height 19
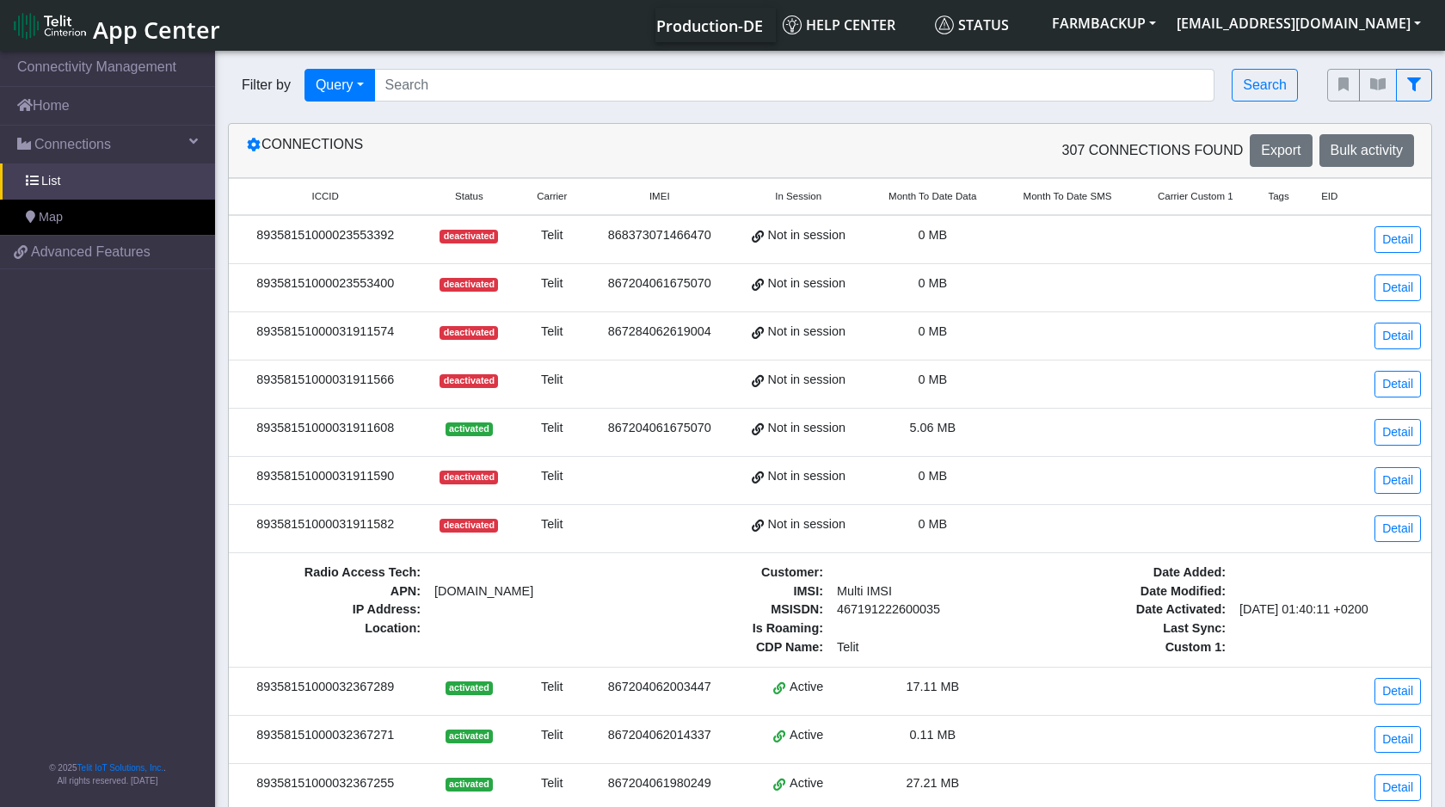
click at [367, 643] on div "Radio Access Tech : APN : [DOMAIN_NAME] IP Address : Location :" at bounding box center [427, 609] width 403 height 93
click at [374, 606] on span "IP Address :" at bounding box center [333, 609] width 188 height 19
click at [392, 549] on td "89358151000031911582" at bounding box center [325, 529] width 193 height 48
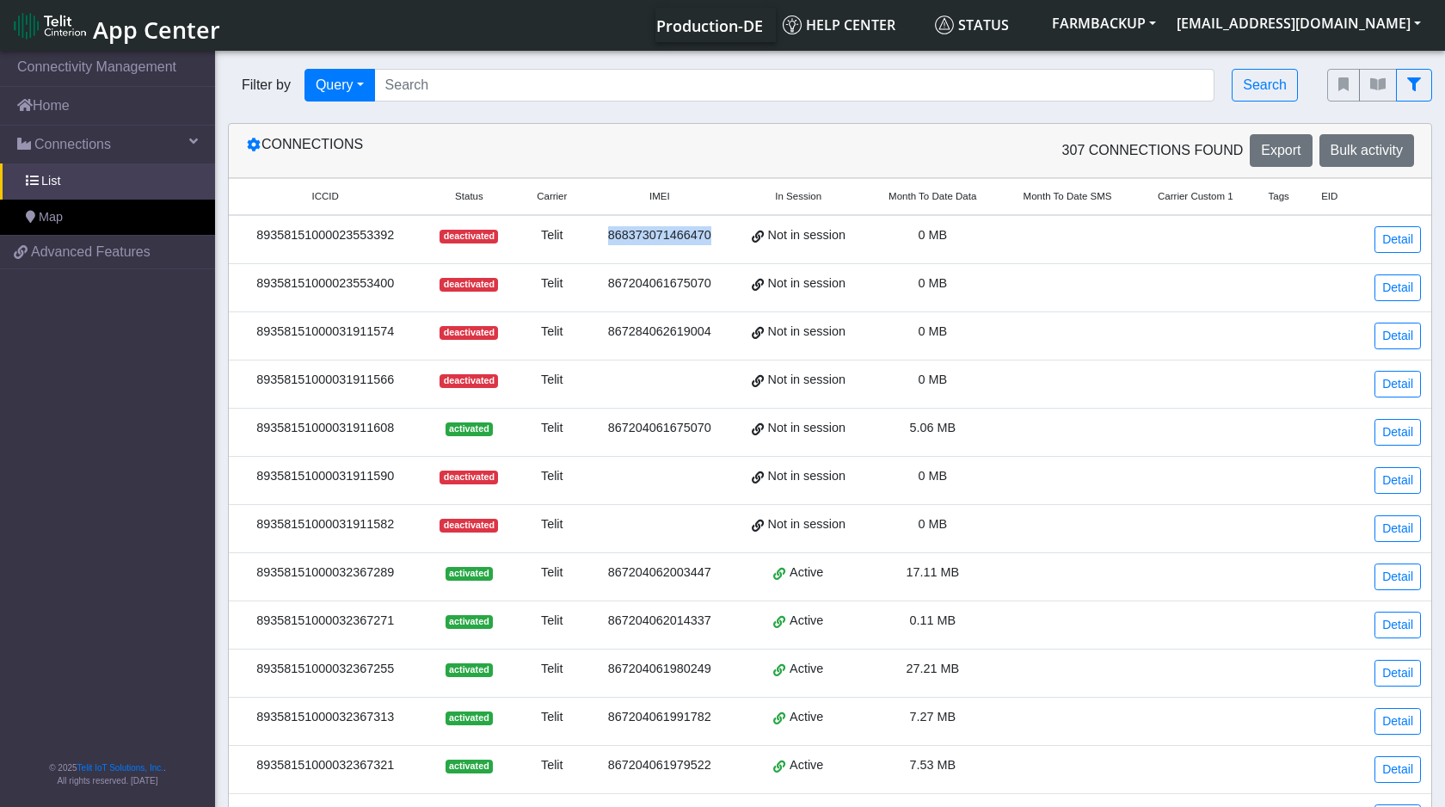
drag, startPoint x: 720, startPoint y: 232, endPoint x: 600, endPoint y: 242, distance: 120.0
click at [600, 242] on div "868373071466470" at bounding box center [659, 235] width 123 height 19
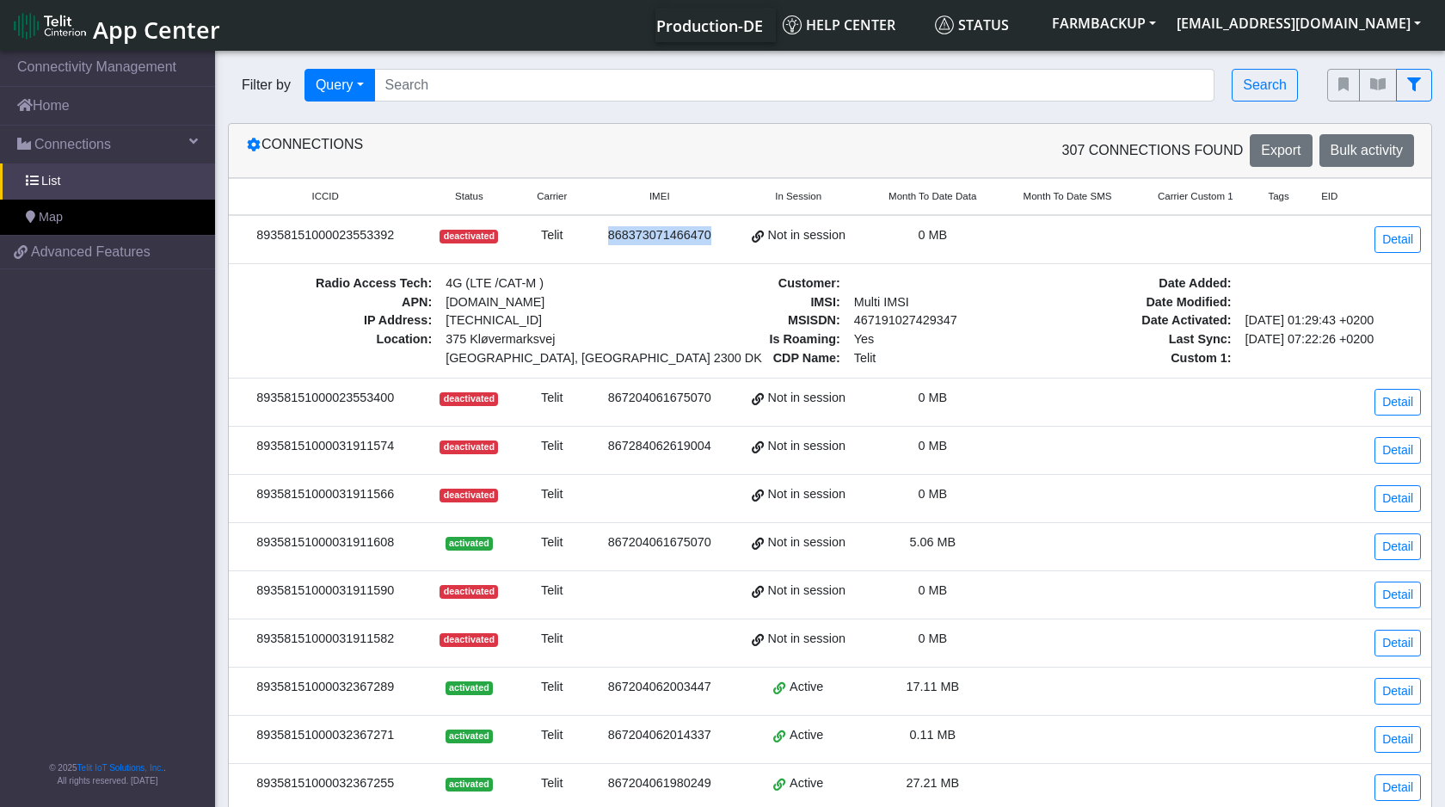
copy div "868373071466470"
drag, startPoint x: 722, startPoint y: 396, endPoint x: 608, endPoint y: 405, distance: 114.0
click at [608, 405] on div "867204061675070" at bounding box center [659, 398] width 123 height 19
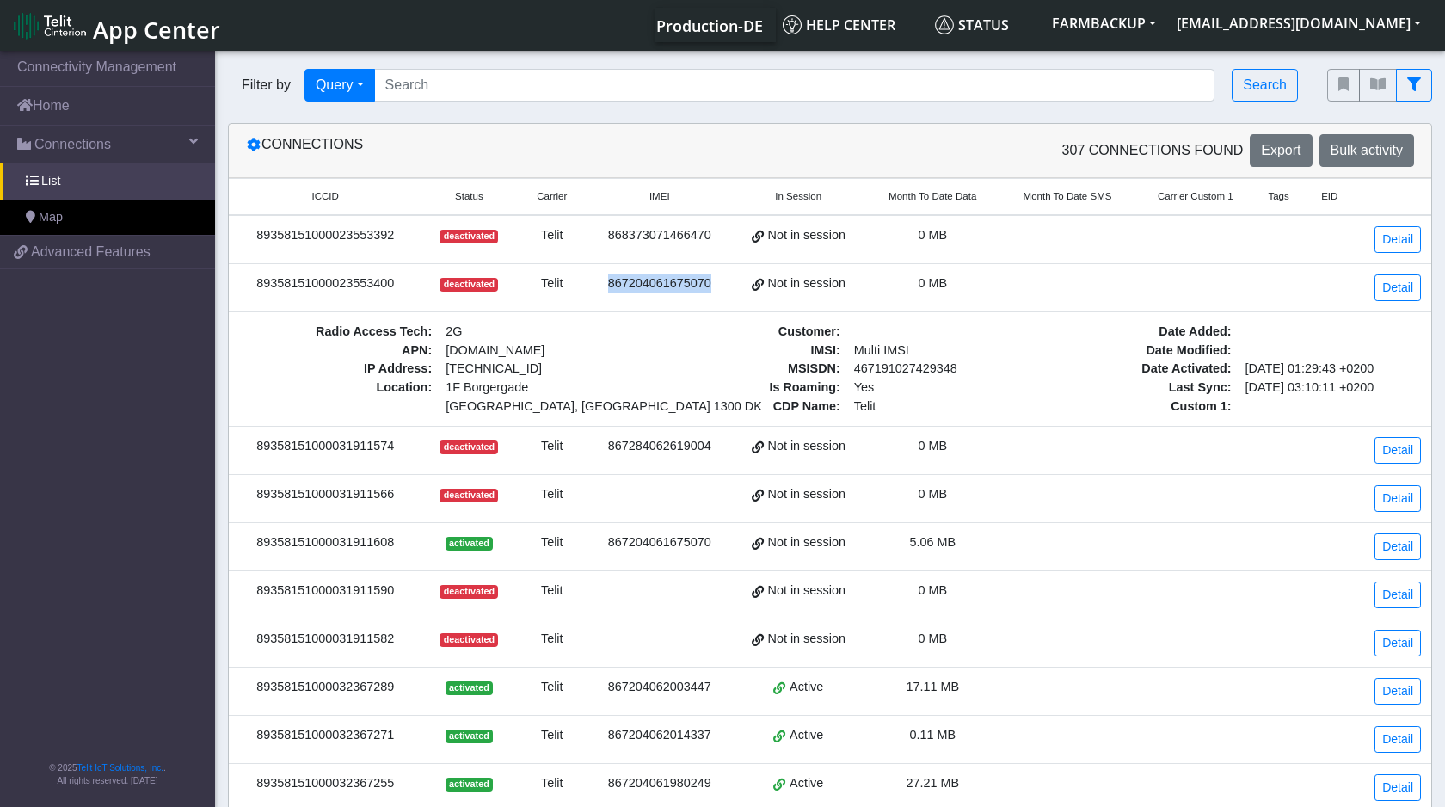
copy div "867204061675070"
drag, startPoint x: 399, startPoint y: 283, endPoint x: 249, endPoint y: 285, distance: 149.7
click at [249, 285] on div "89358151000023553400" at bounding box center [325, 283] width 172 height 19
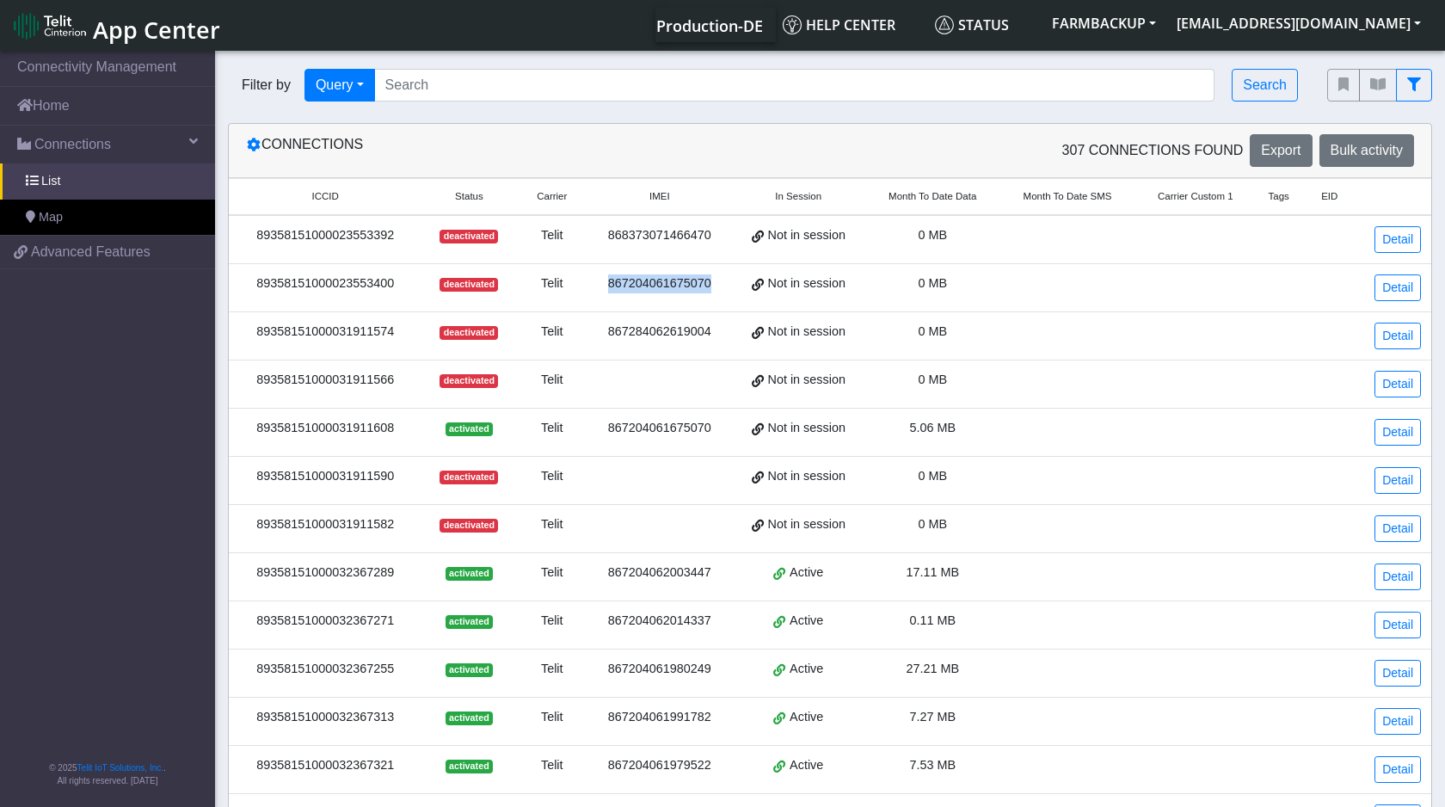
copy div "89358151000023553400"
drag, startPoint x: 410, startPoint y: 431, endPoint x: 250, endPoint y: 428, distance: 159.2
click at [250, 428] on td "89358151000031911608" at bounding box center [325, 433] width 193 height 48
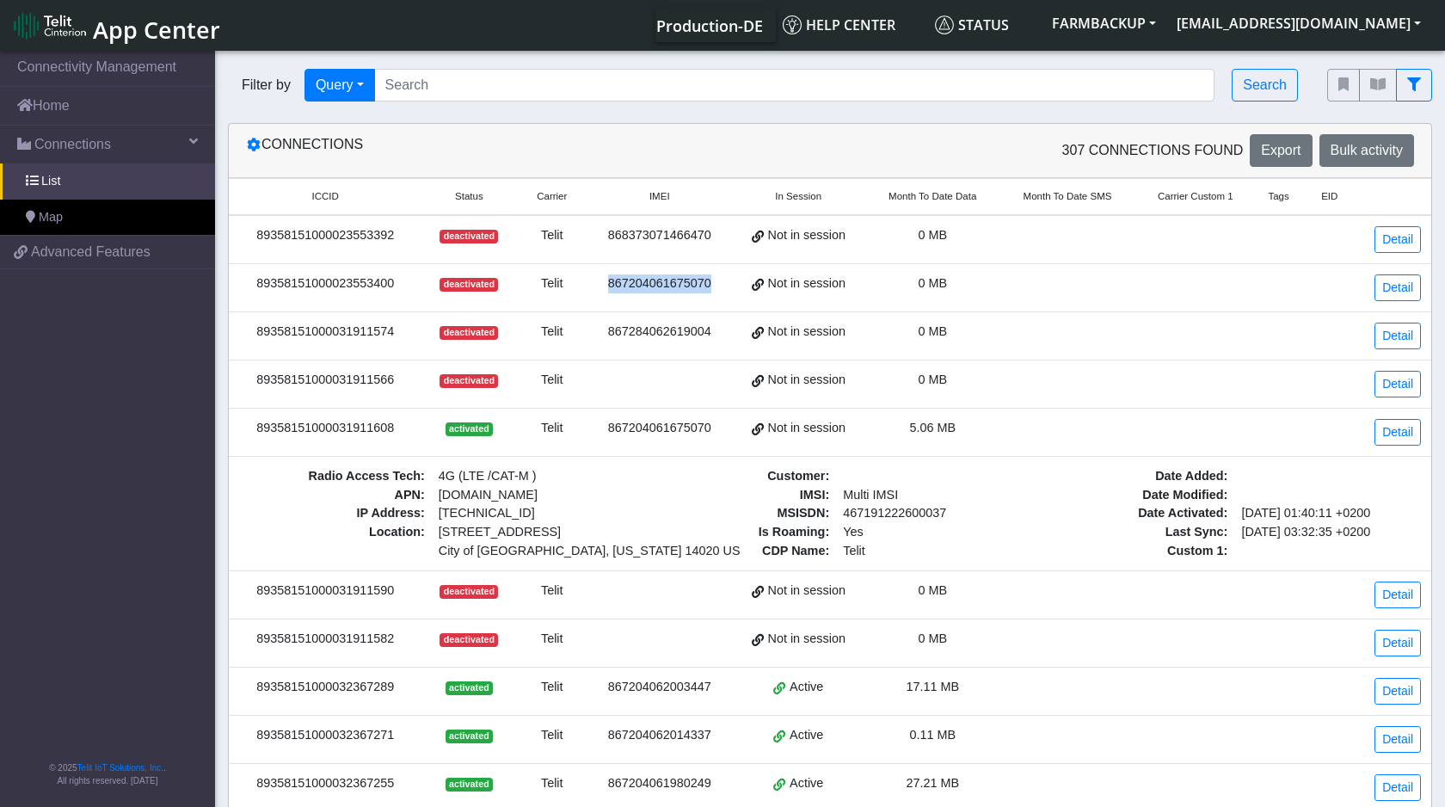
copy div "89358151000031911608"
click at [710, 478] on span "Customer :" at bounding box center [743, 476] width 187 height 19
drag, startPoint x: 724, startPoint y: 428, endPoint x: 608, endPoint y: 431, distance: 116.2
click at [608, 431] on div "867204061675070" at bounding box center [659, 428] width 123 height 19
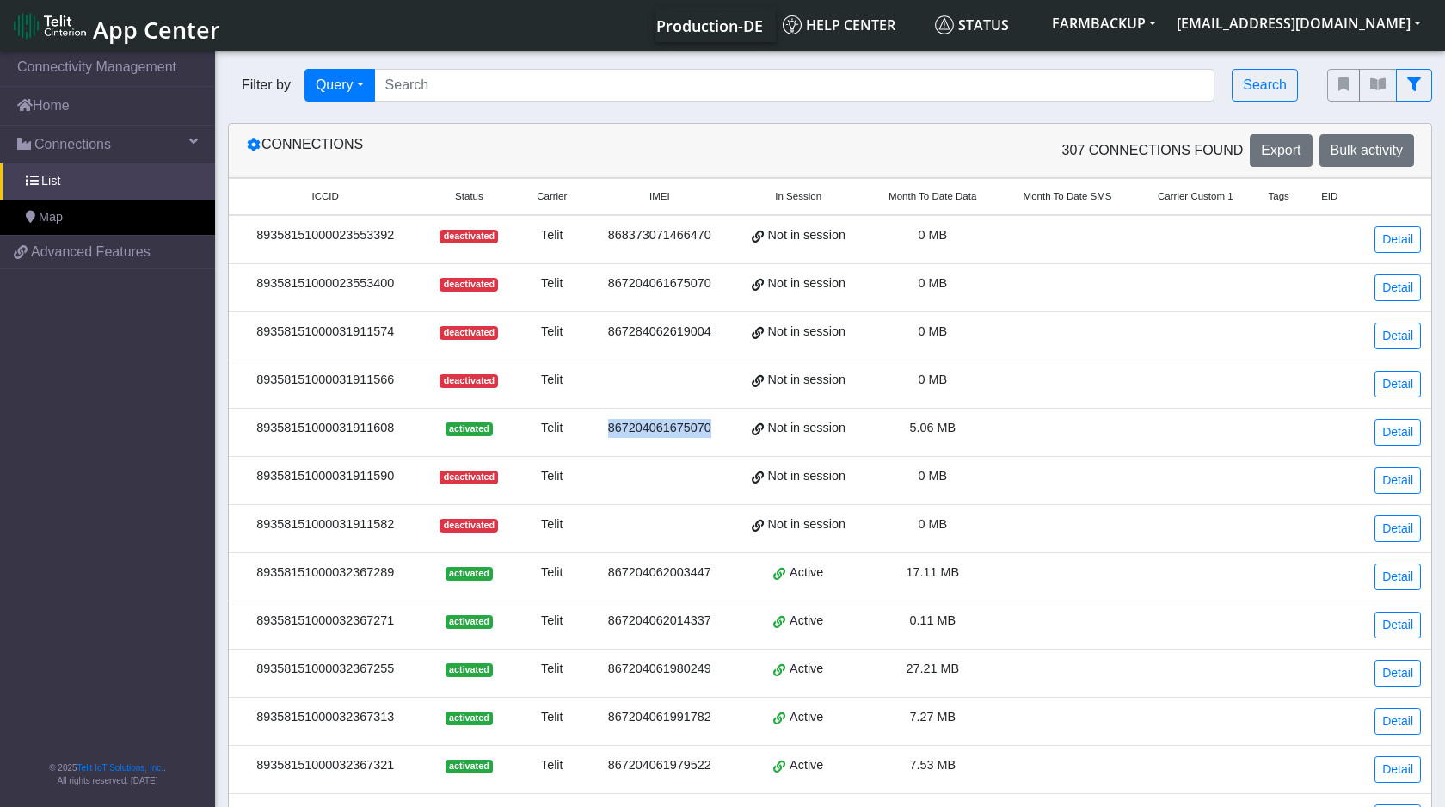
copy div "867204061675070"
drag, startPoint x: 403, startPoint y: 428, endPoint x: 254, endPoint y: 433, distance: 148.9
click at [254, 433] on div "89358151000031911608" at bounding box center [325, 428] width 172 height 19
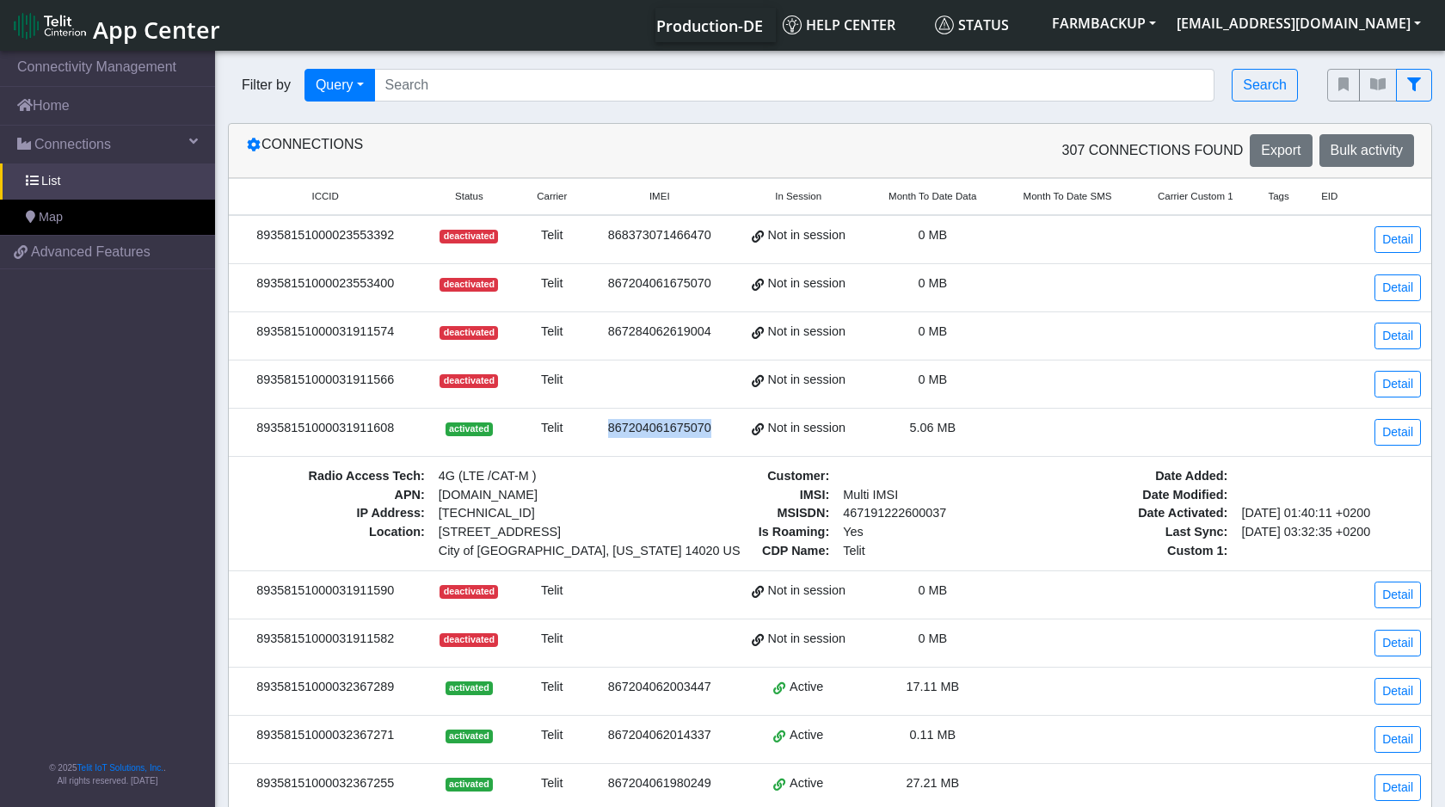
copy div "89358151000031911608"
drag, startPoint x: 402, startPoint y: 236, endPoint x: 250, endPoint y: 240, distance: 151.5
click at [250, 240] on div "89358151000023553392" at bounding box center [325, 235] width 172 height 19
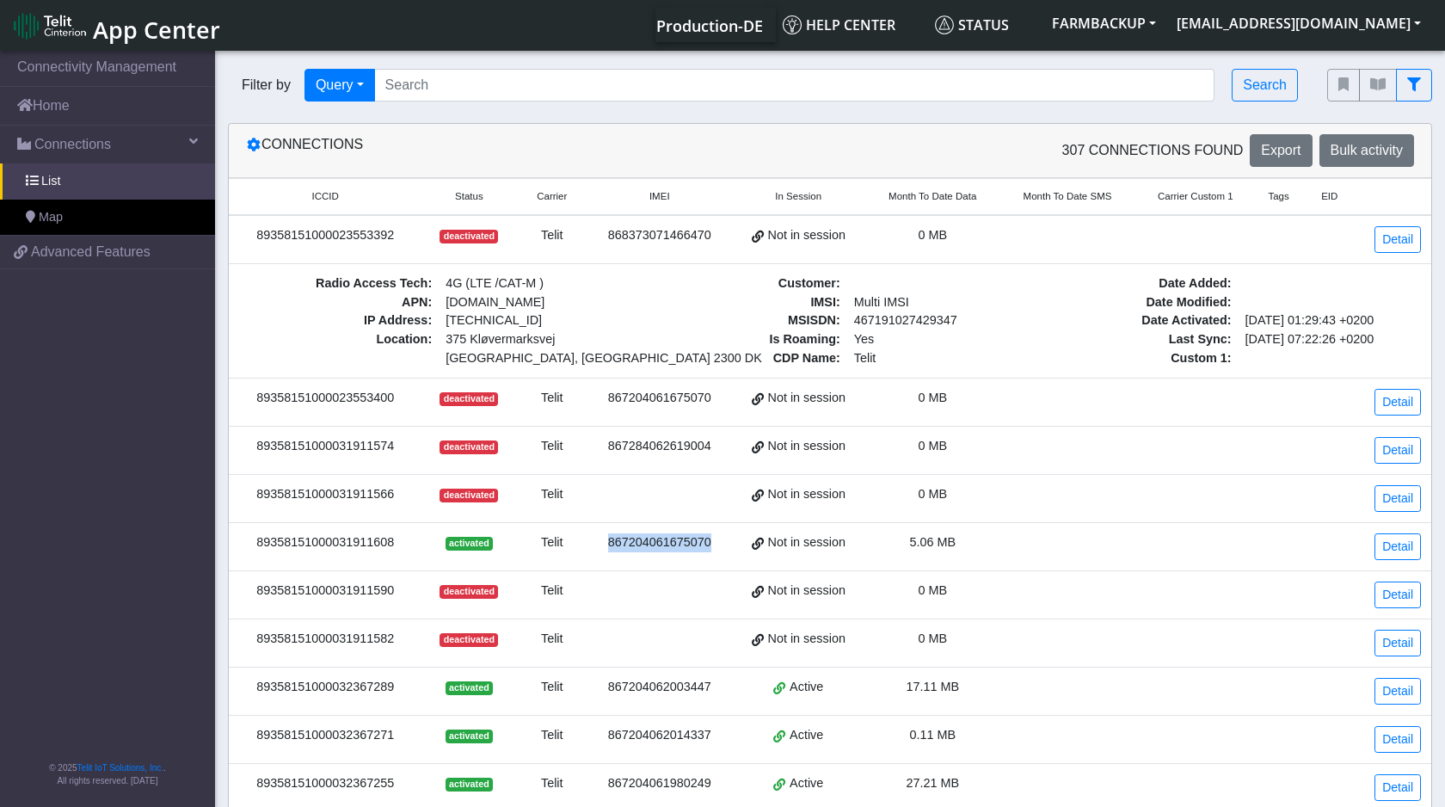
copy div "89358151000023553392"
click at [480, 545] on span "activated" at bounding box center [469, 544] width 47 height 14
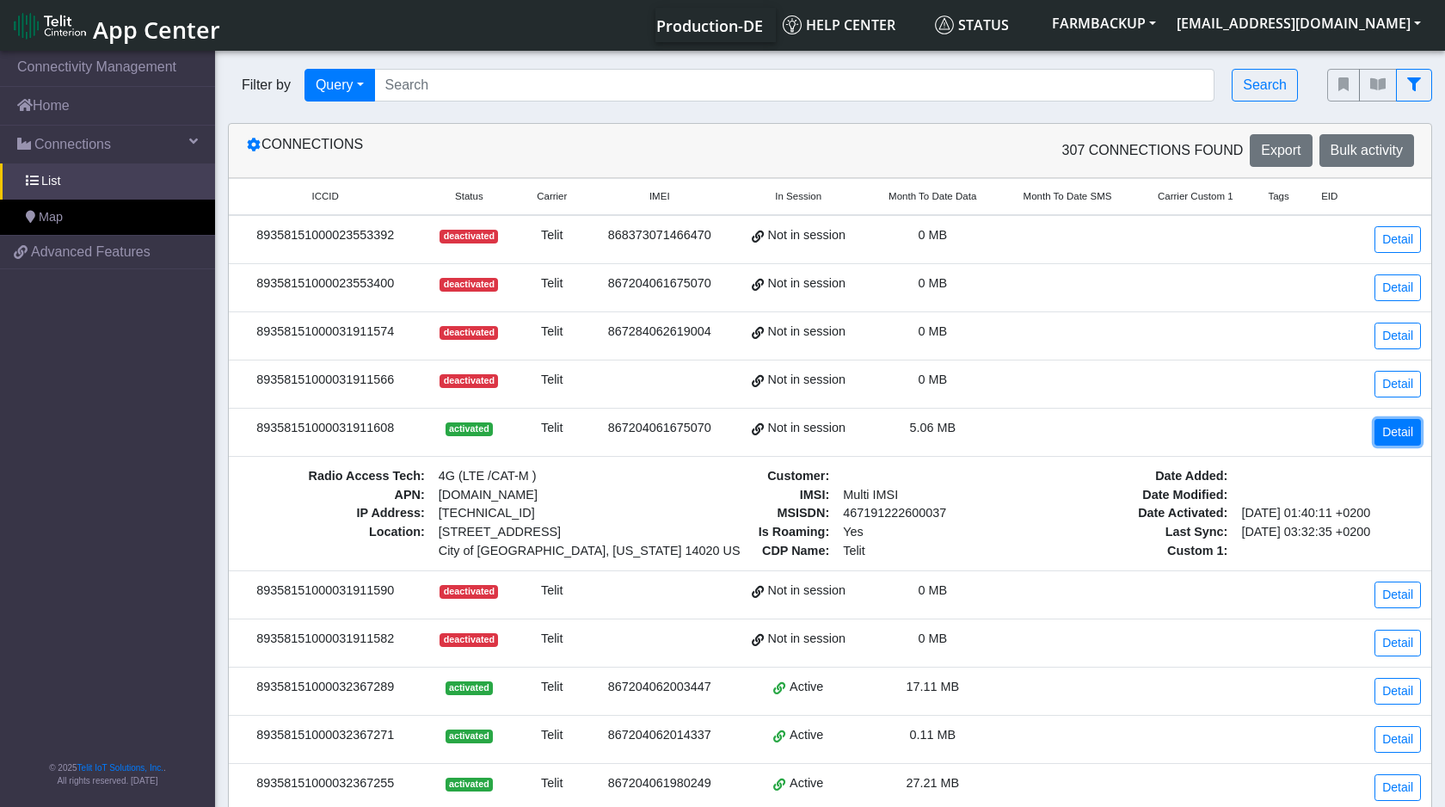
click at [1398, 435] on link "Detail" at bounding box center [1398, 432] width 46 height 27
